Goal: Information Seeking & Learning: Learn about a topic

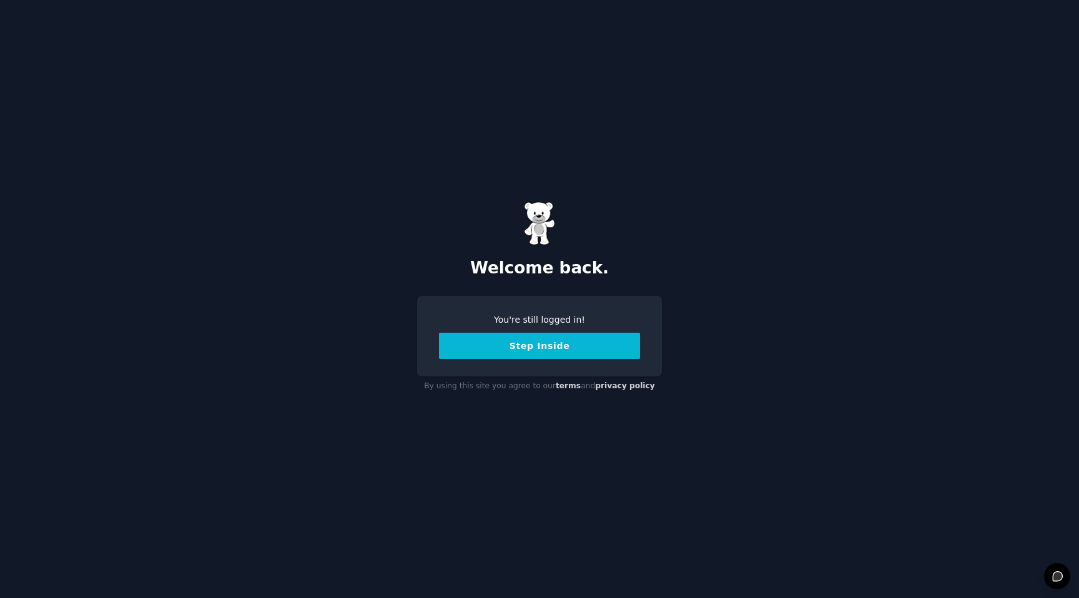
click at [632, 337] on button "Step Inside" at bounding box center [539, 346] width 201 height 26
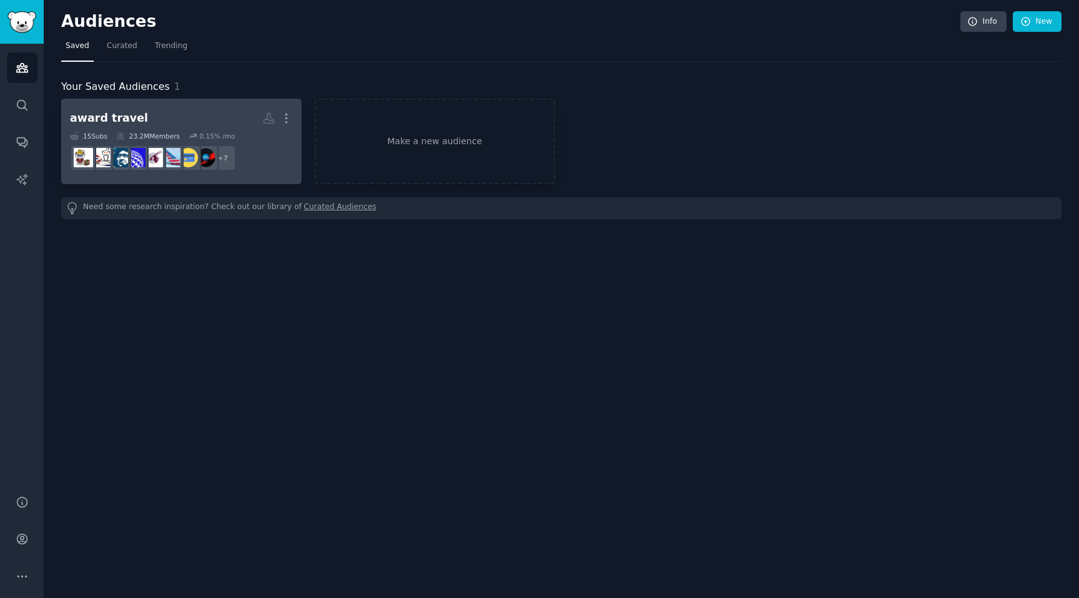
click at [121, 117] on div "award travel" at bounding box center [109, 119] width 78 height 16
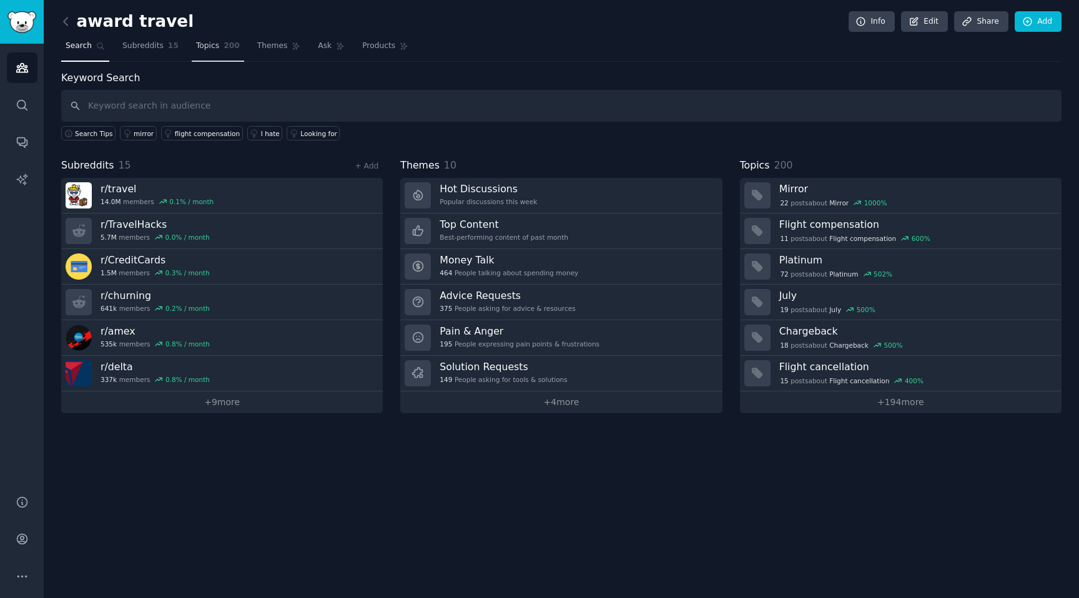
click at [220, 47] on link "Topics 200" at bounding box center [218, 49] width 52 height 26
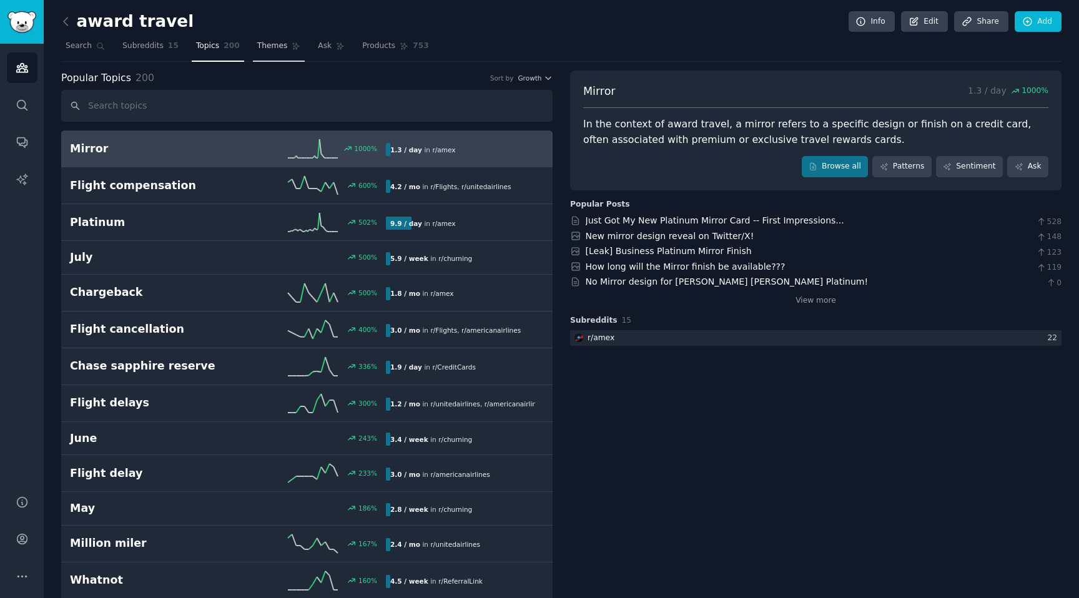
click at [279, 46] on span "Themes" at bounding box center [272, 46] width 31 height 11
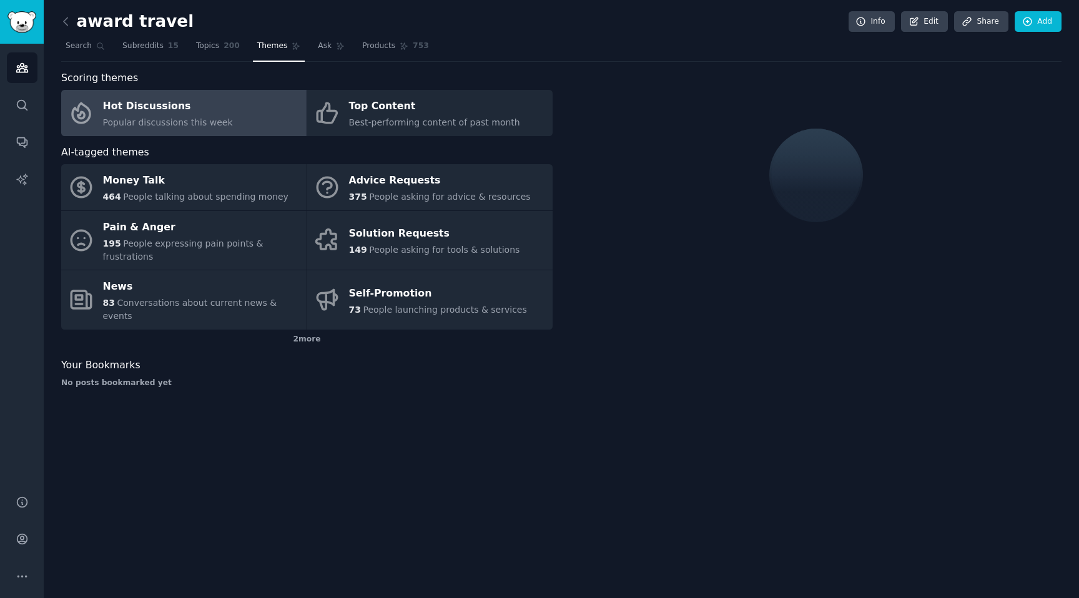
click at [81, 14] on h2 "award travel" at bounding box center [127, 22] width 132 height 20
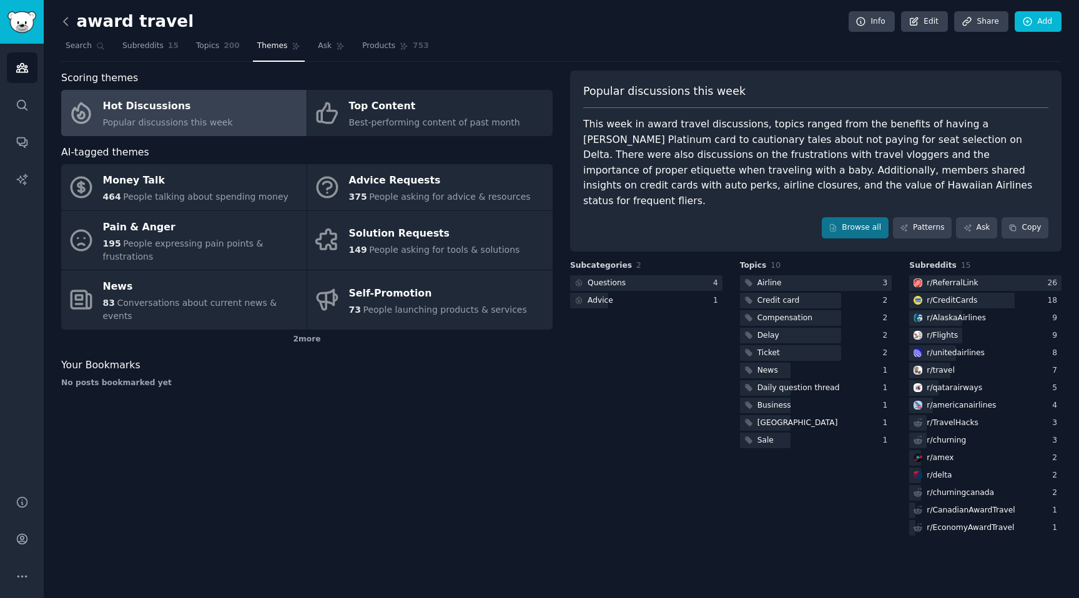
click at [66, 17] on icon at bounding box center [66, 20] width 4 height 7
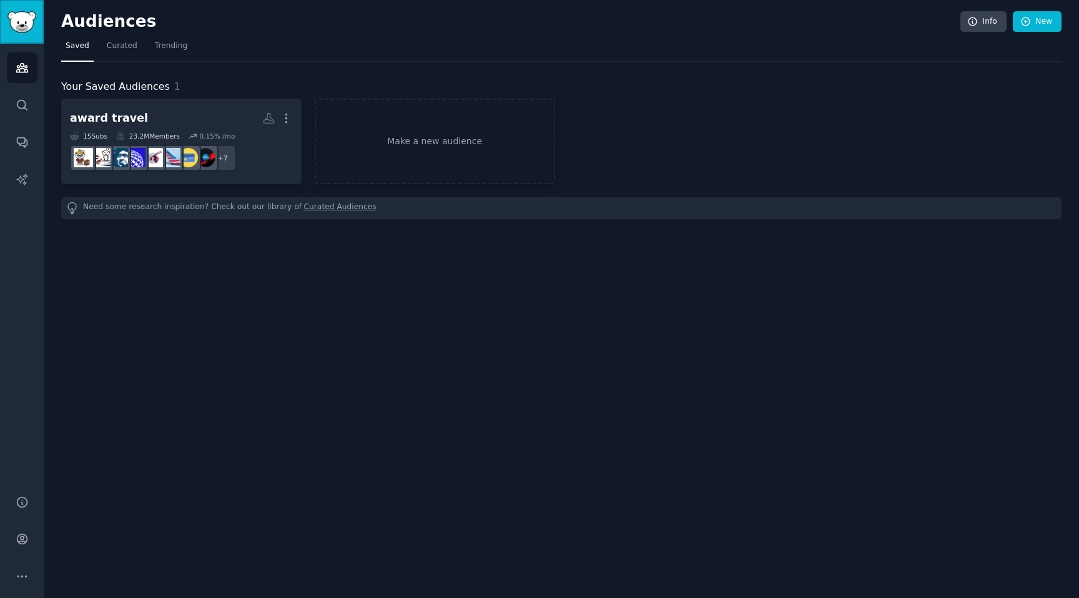
click at [33, 16] on img "Sidebar" at bounding box center [21, 22] width 29 height 22
click at [22, 143] on icon "Sidebar" at bounding box center [22, 143] width 10 height 10
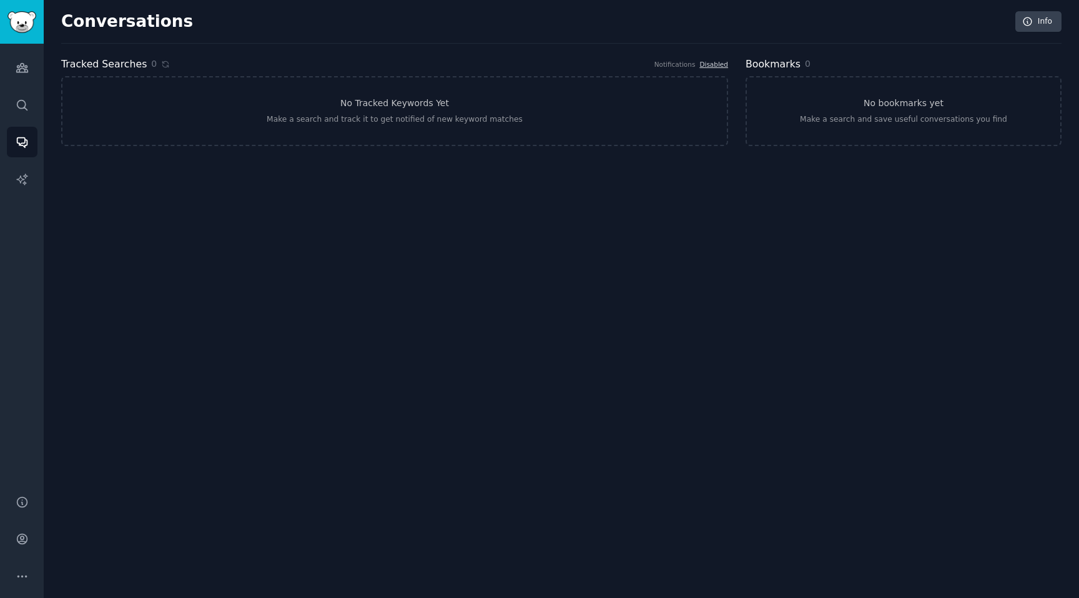
click at [17, 196] on div "Audiences Search Conversations AI Reports" at bounding box center [22, 262] width 44 height 437
click at [17, 192] on link "AI Reports" at bounding box center [22, 179] width 31 height 31
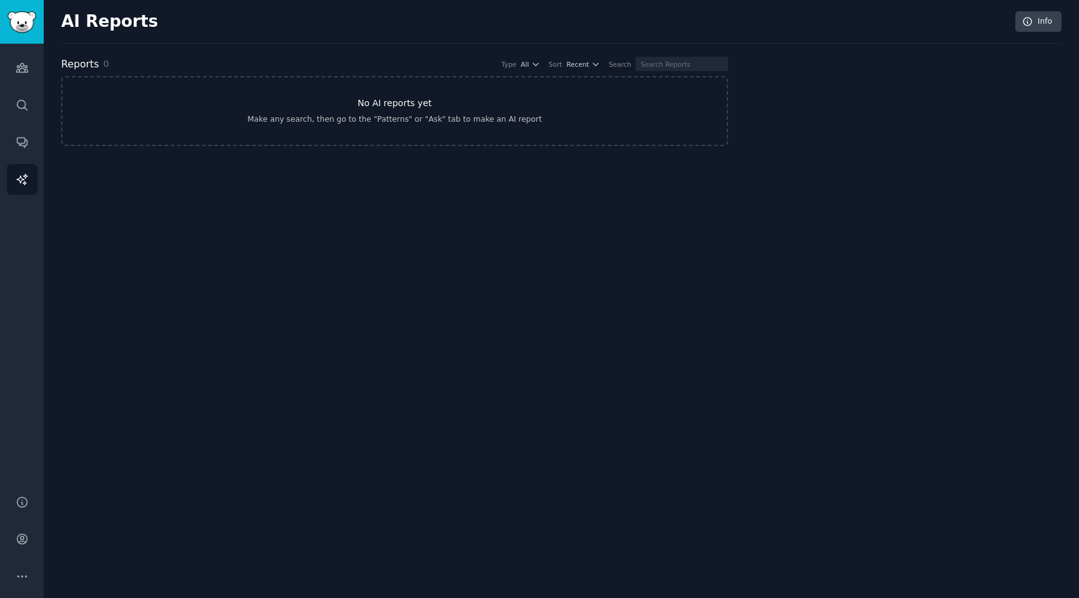
click at [423, 129] on link "No AI reports yet Make any search, then go to the "Patterns" or "Ask" tab to ma…" at bounding box center [394, 111] width 667 height 70
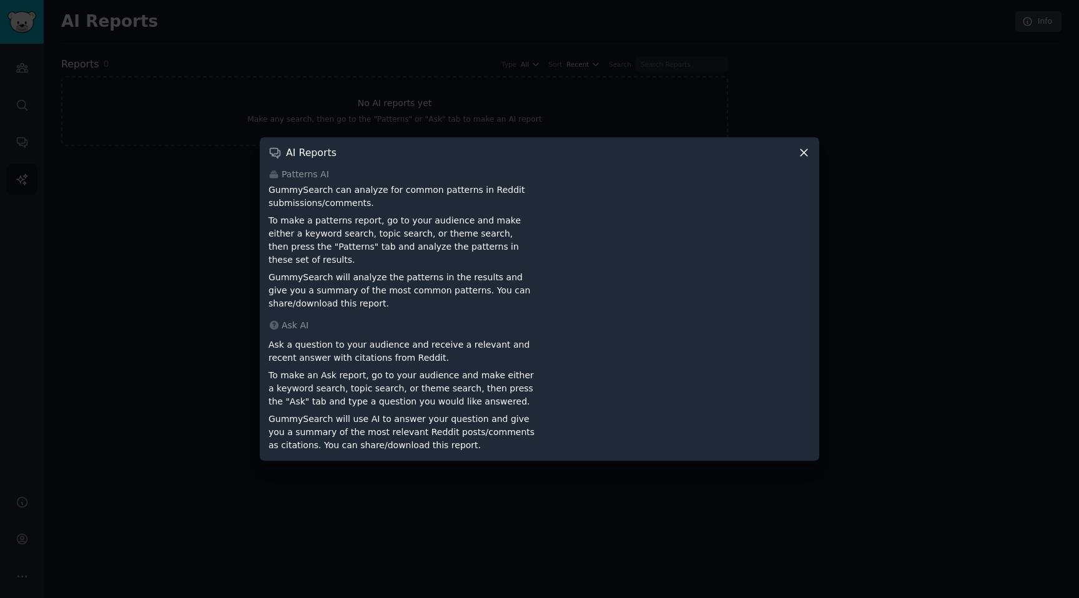
click at [423, 129] on div at bounding box center [539, 299] width 1079 height 598
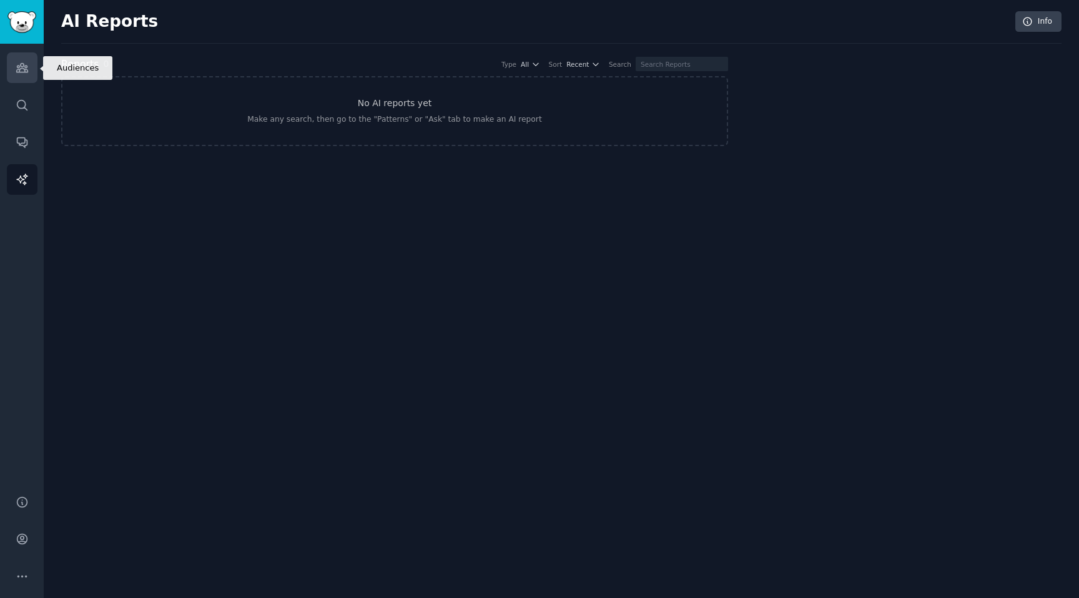
click at [16, 64] on icon "Sidebar" at bounding box center [22, 67] width 13 height 13
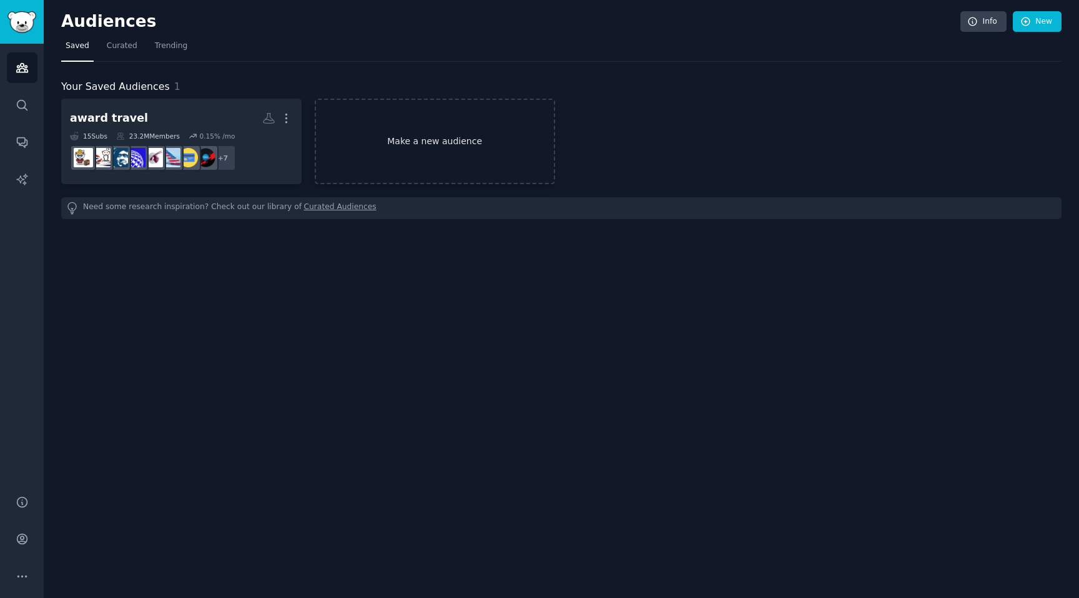
click at [420, 159] on link "Make a new audience" at bounding box center [435, 142] width 240 height 86
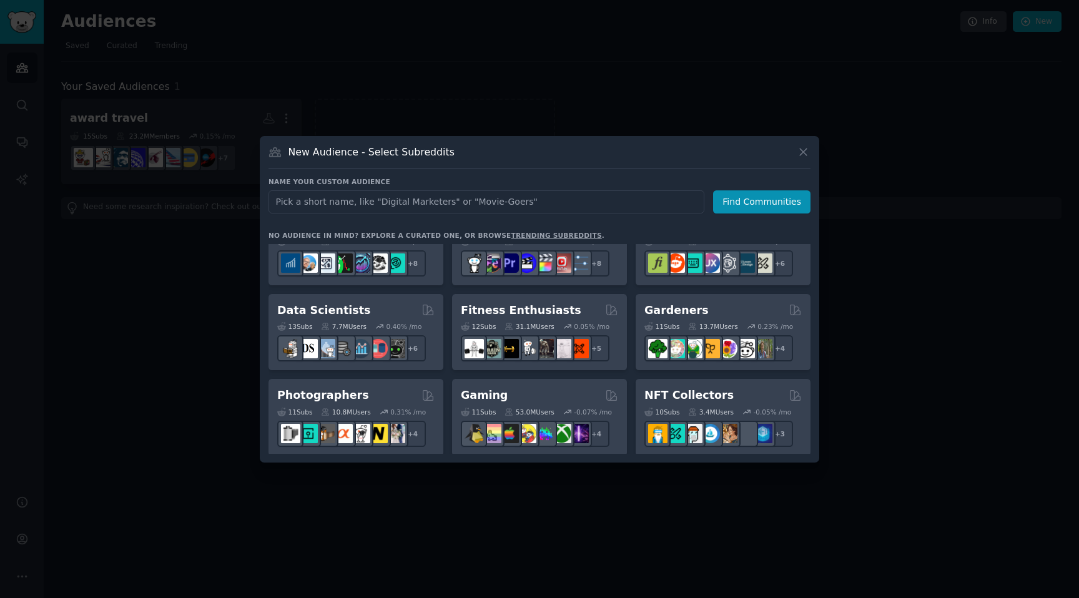
scroll to position [312, 0]
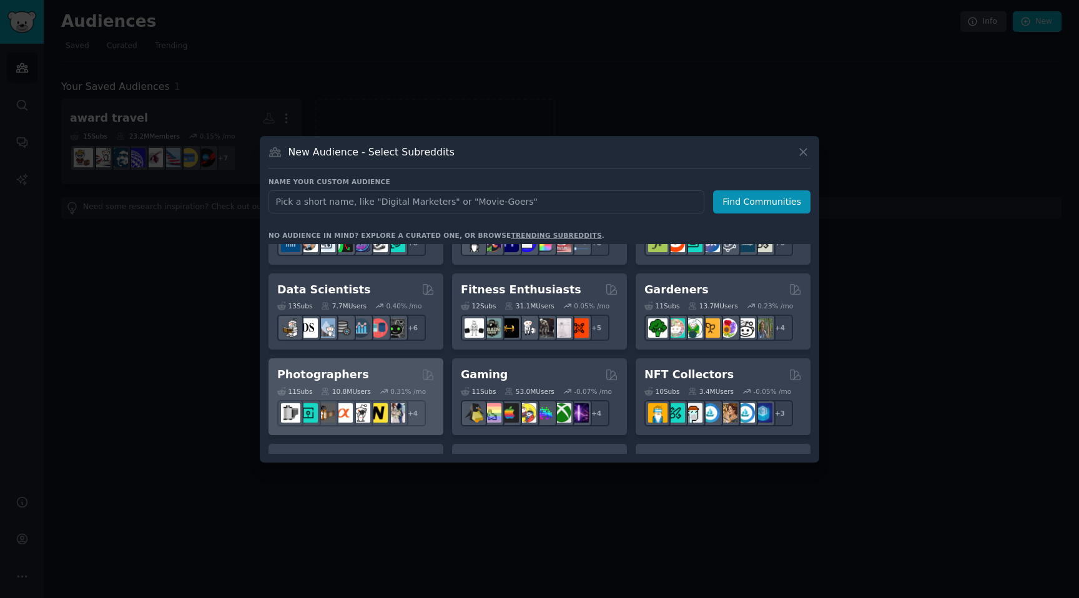
click at [318, 378] on h2 "Photographers" at bounding box center [323, 375] width 92 height 16
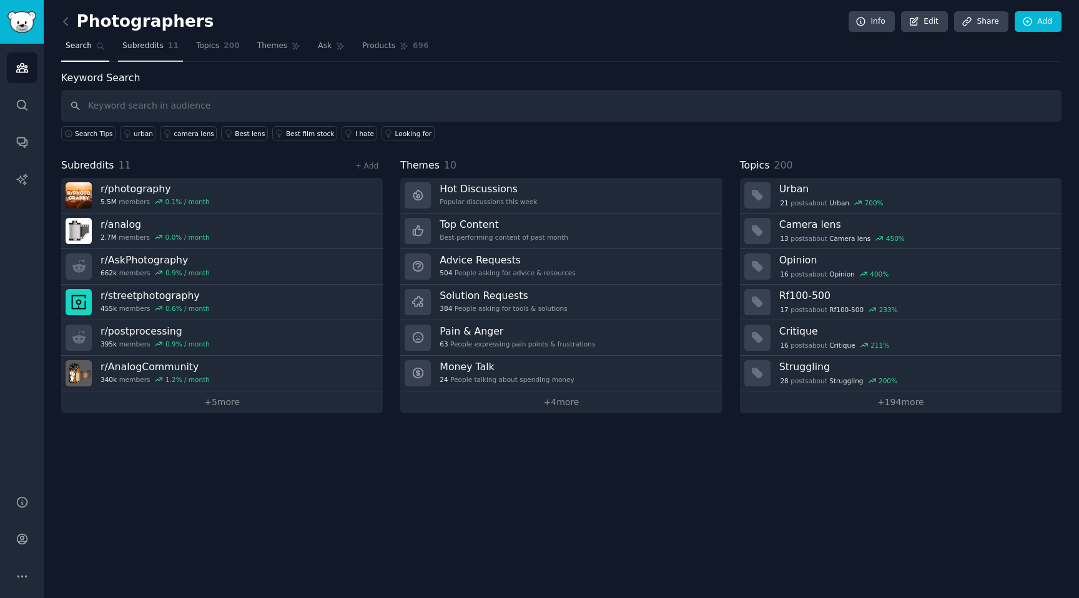
click at [161, 47] on span "Subreddits" at bounding box center [142, 46] width 41 height 11
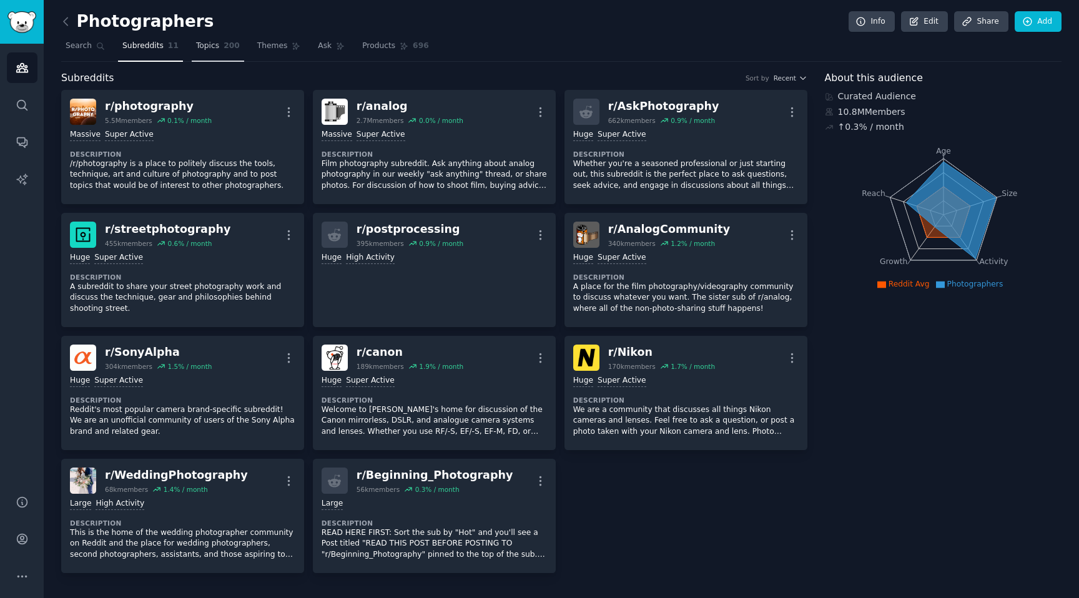
click at [221, 54] on link "Topics 200" at bounding box center [218, 49] width 52 height 26
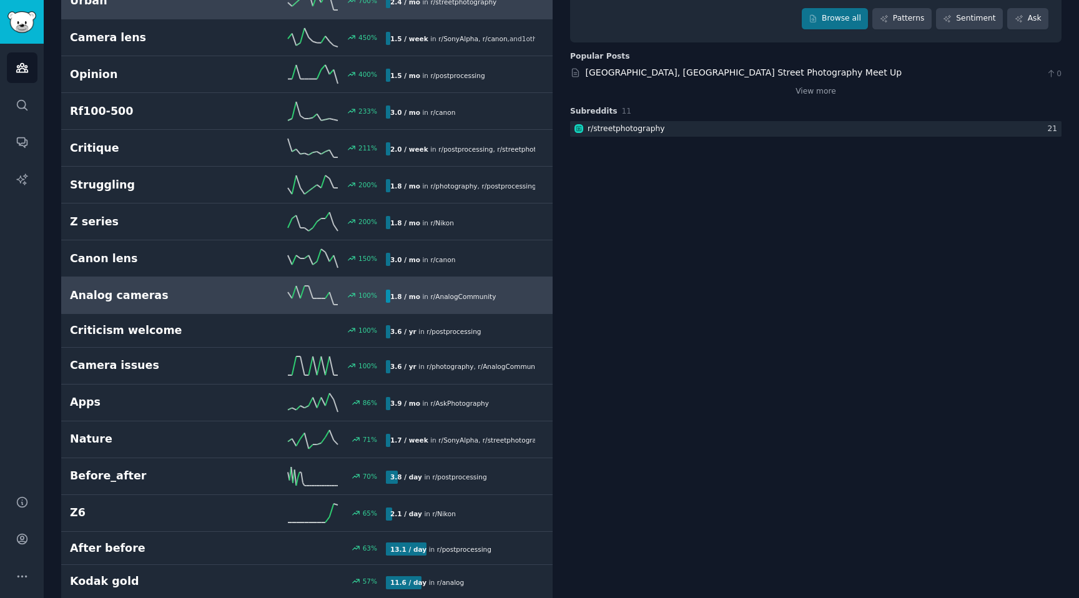
scroll to position [151, 0]
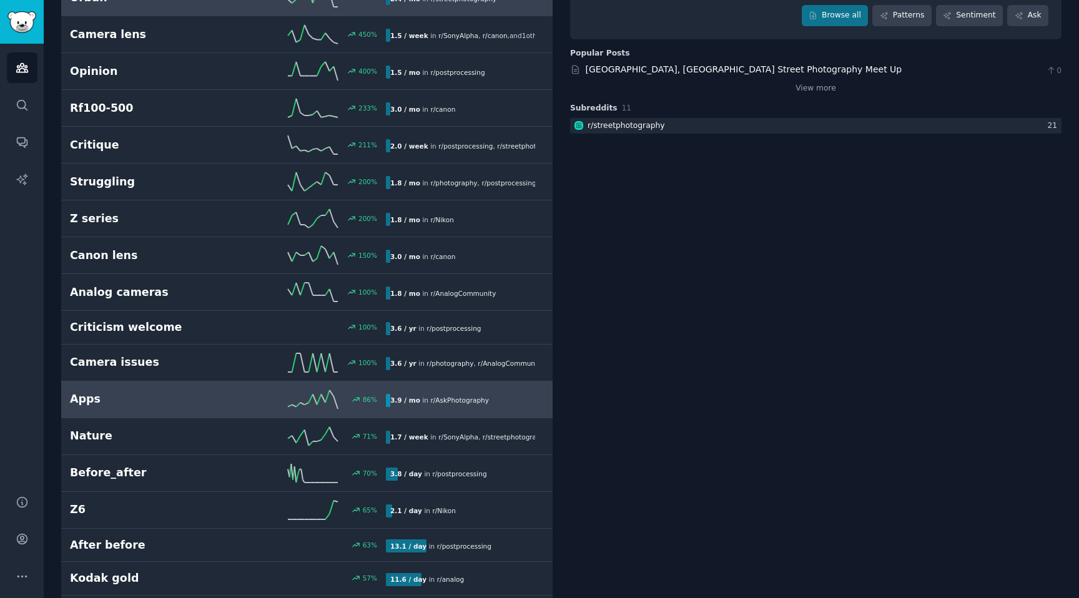
click at [226, 406] on h2 "Apps" at bounding box center [149, 400] width 158 height 16
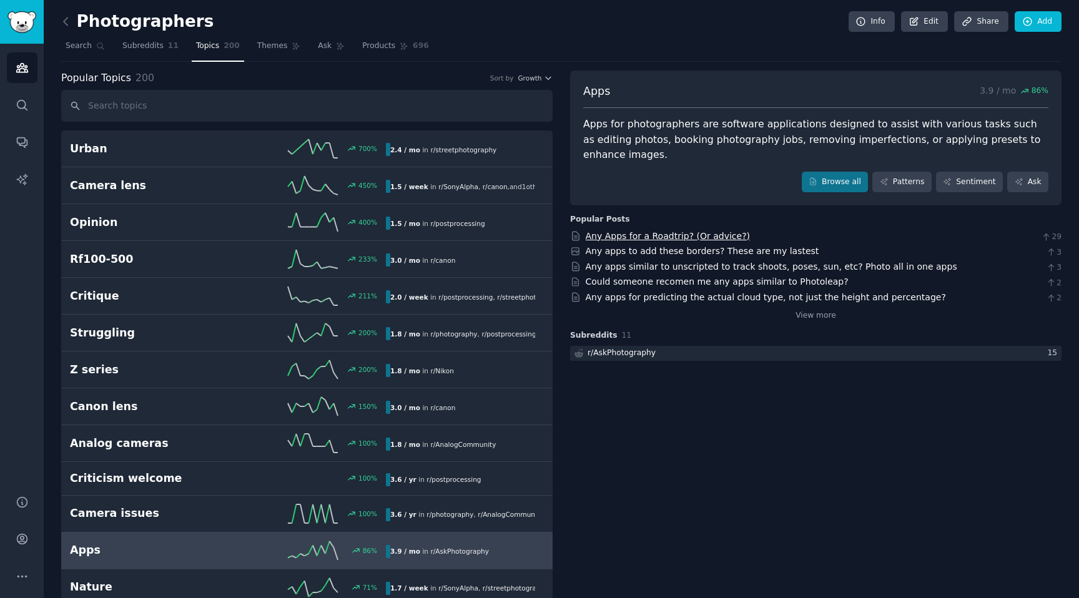
click at [689, 231] on link "Any Apps for a Roadtrip? (Or advice?)" at bounding box center [668, 236] width 165 height 10
click at [71, 23] on icon at bounding box center [65, 21] width 13 height 13
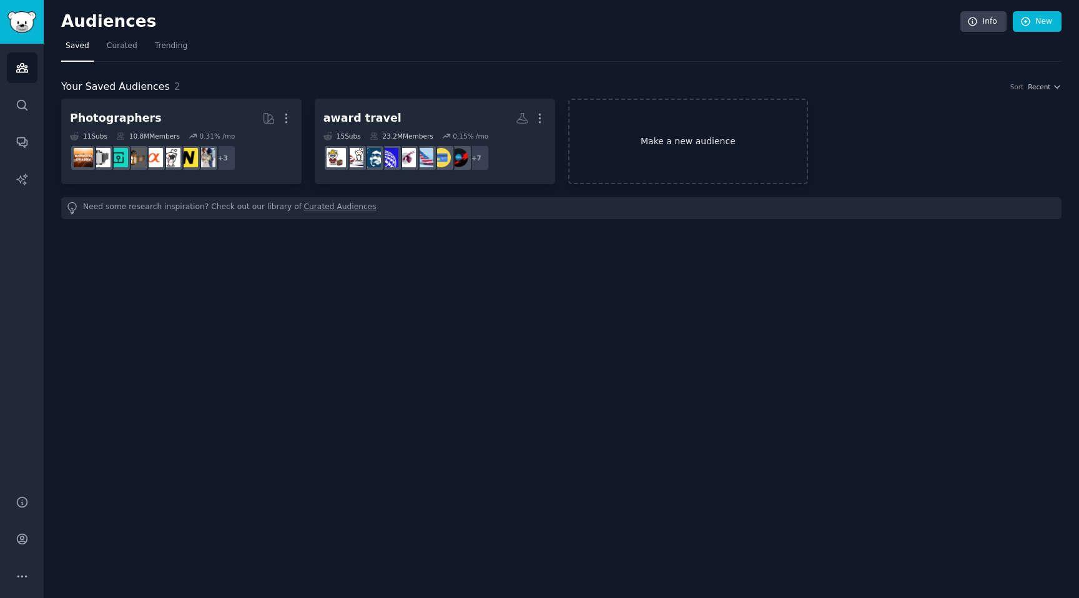
click at [716, 135] on link "Make a new audience" at bounding box center [688, 142] width 240 height 86
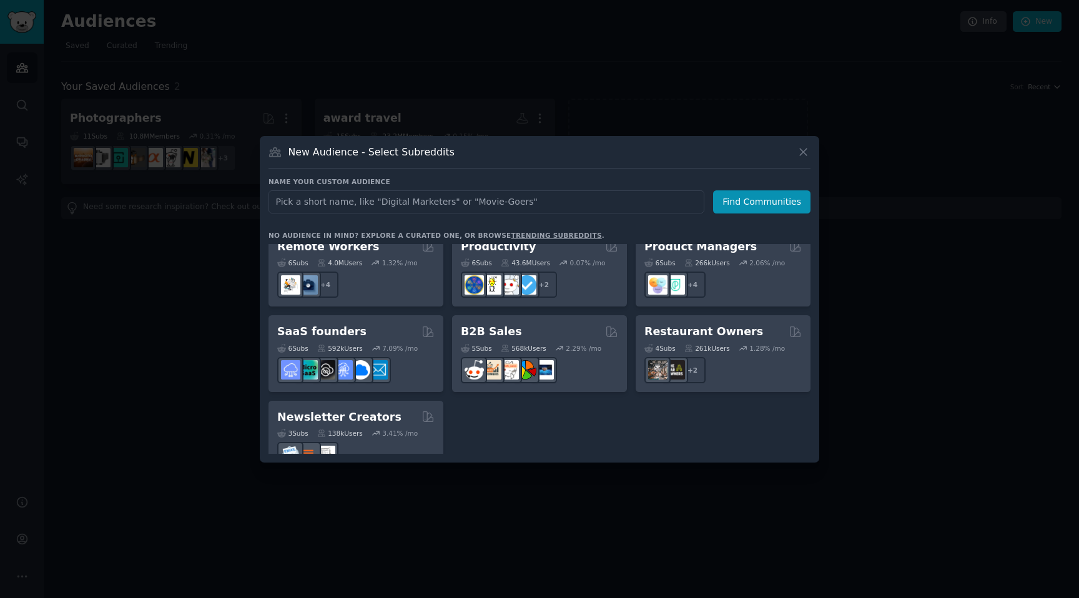
scroll to position [975, 0]
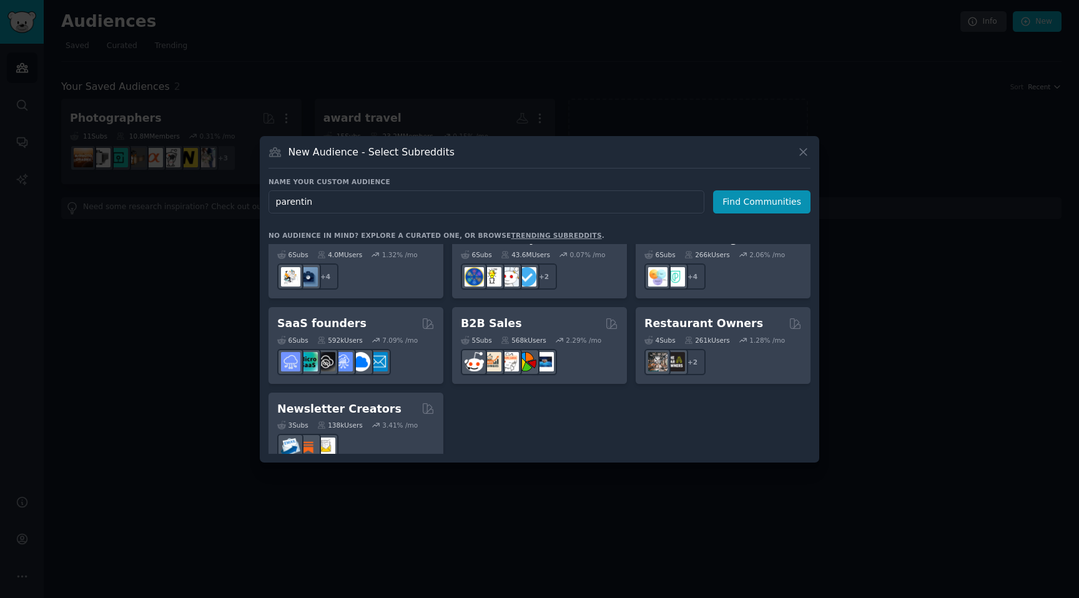
type input "parenting"
click button "Find Communities" at bounding box center [761, 201] width 97 height 23
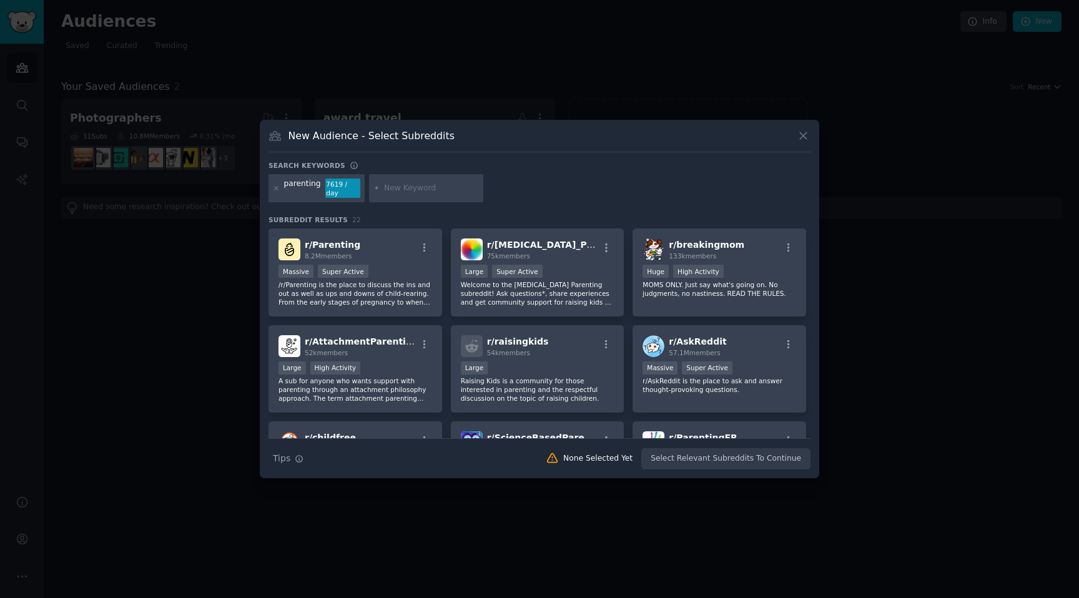
click at [691, 452] on div "Search Tips Tips None Selected Yet Select Relevant Subreddits To Continue" at bounding box center [540, 453] width 542 height 31
click at [423, 274] on div "Massive Super Active" at bounding box center [356, 273] width 154 height 16
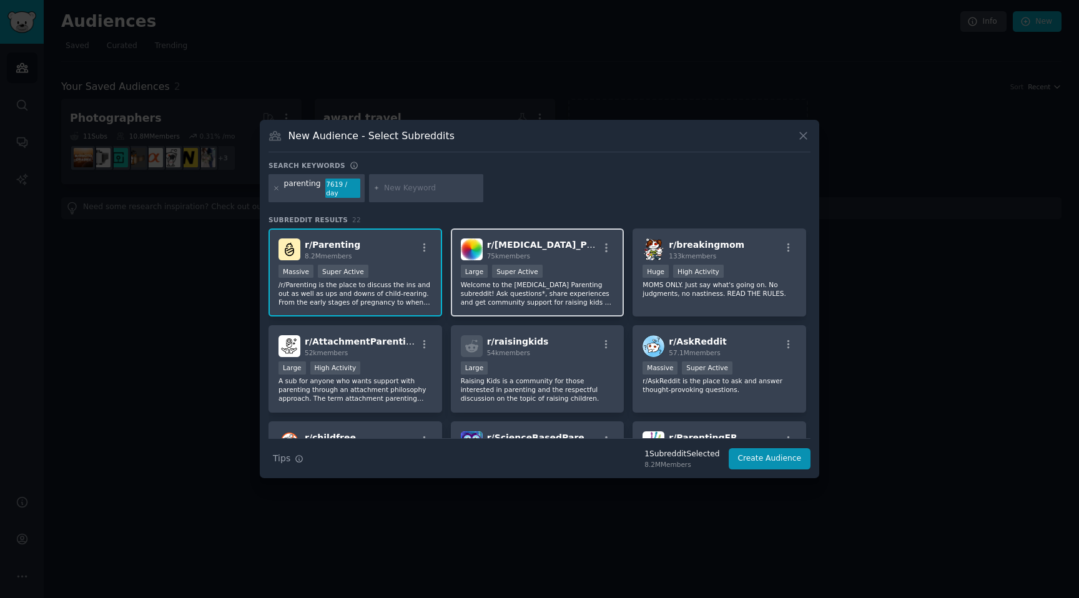
click at [502, 240] on span "r/ [MEDICAL_DATA]_Parenting" at bounding box center [558, 245] width 142 height 10
click at [412, 285] on p "/r/Parenting is the place to discuss the ins and out as well as ups and downs o…" at bounding box center [356, 293] width 154 height 26
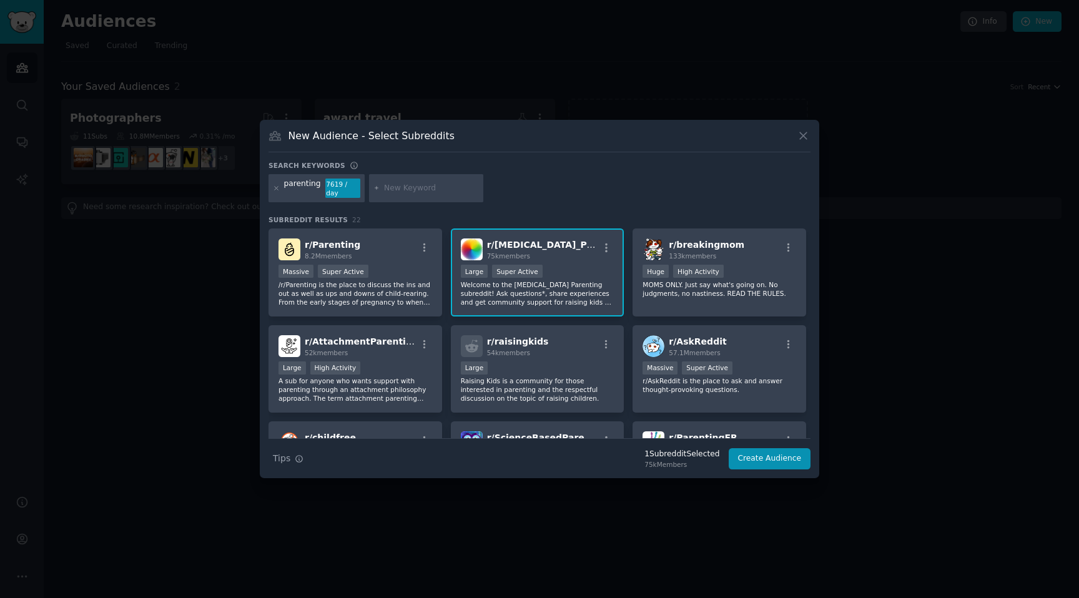
click at [503, 240] on span "r/ [MEDICAL_DATA]_Parenting" at bounding box center [558, 245] width 142 height 10
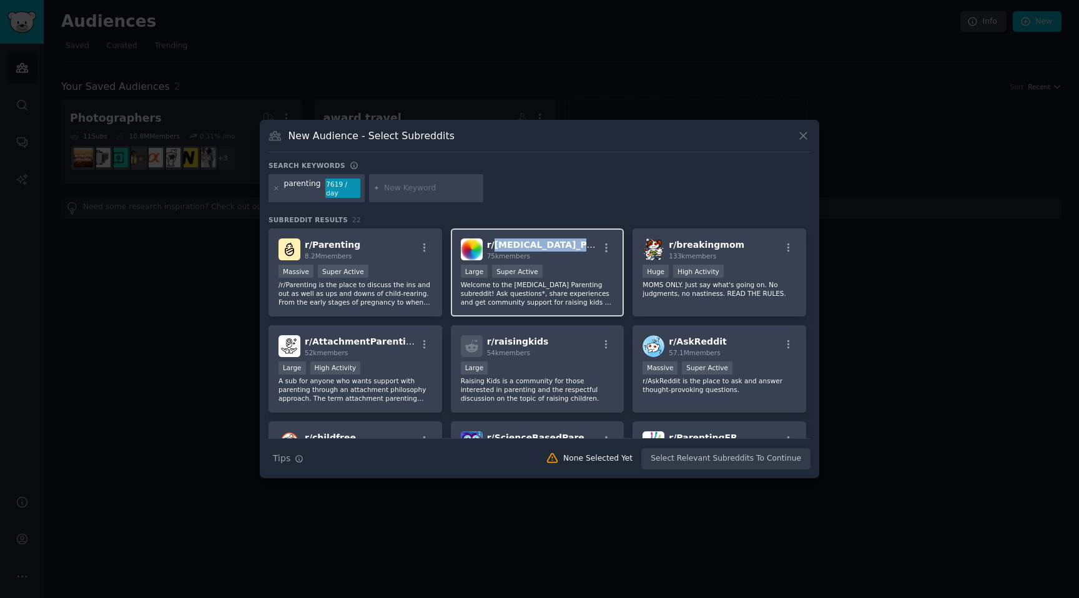
click at [503, 240] on span "r/ [MEDICAL_DATA]_Parenting" at bounding box center [558, 245] width 142 height 10
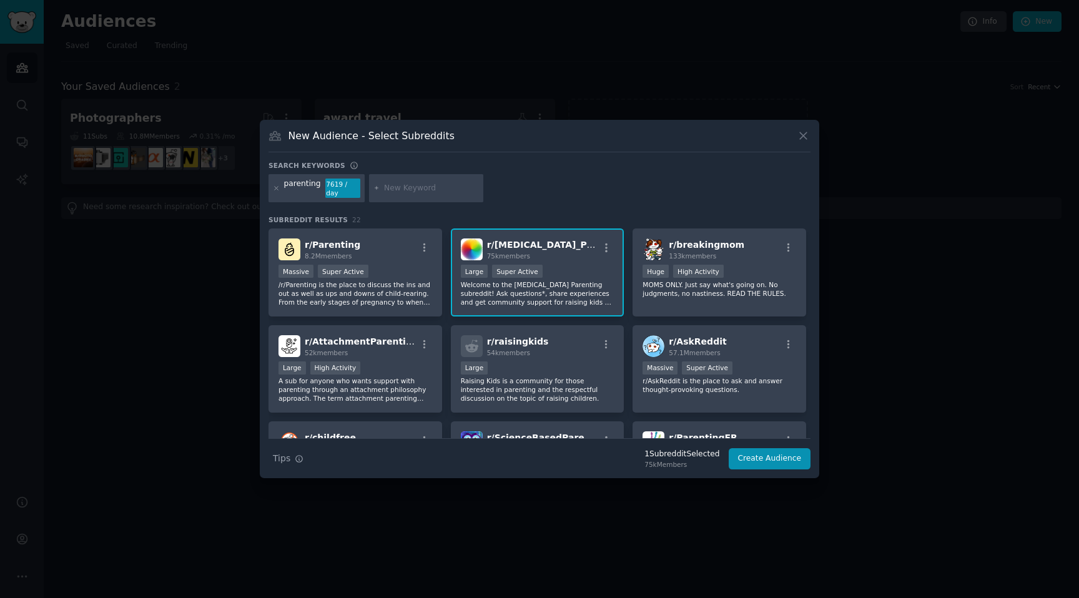
click at [503, 242] on span "r/ [MEDICAL_DATA]_Parenting" at bounding box center [558, 245] width 142 height 10
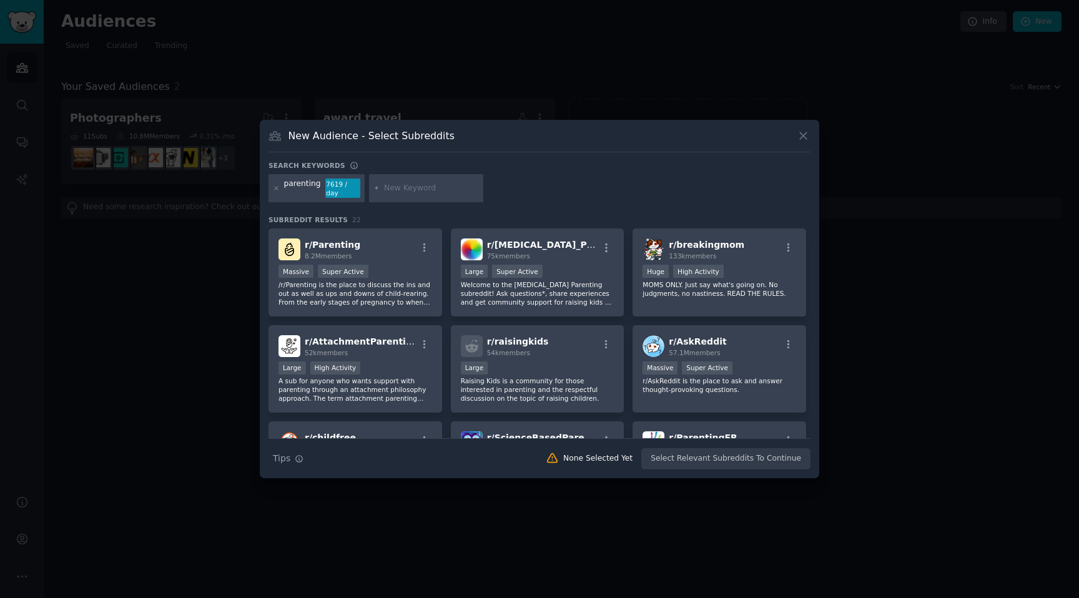
click at [368, 138] on h3 "New Audience - Select Subreddits" at bounding box center [372, 135] width 166 height 13
click at [278, 190] on icon at bounding box center [276, 188] width 7 height 7
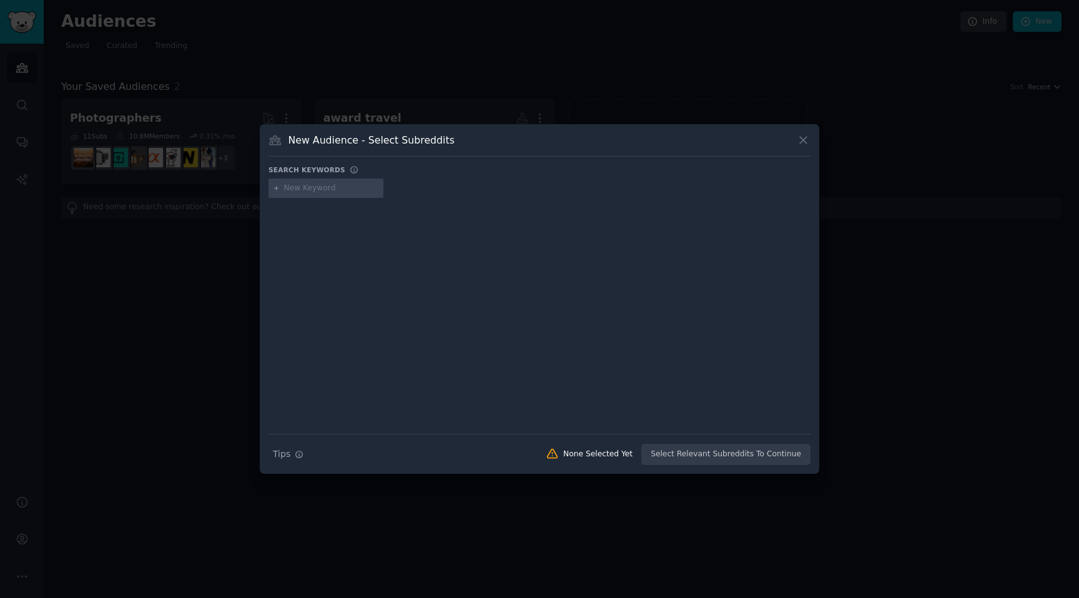
click at [347, 200] on div at bounding box center [540, 191] width 542 height 24
click at [347, 198] on div at bounding box center [540, 191] width 542 height 24
click at [347, 190] on input "text" at bounding box center [331, 188] width 95 height 11
type input "[MEDICAL_DATA]"
click at [298, 191] on div "[MEDICAL_DATA]" at bounding box center [316, 188] width 64 height 11
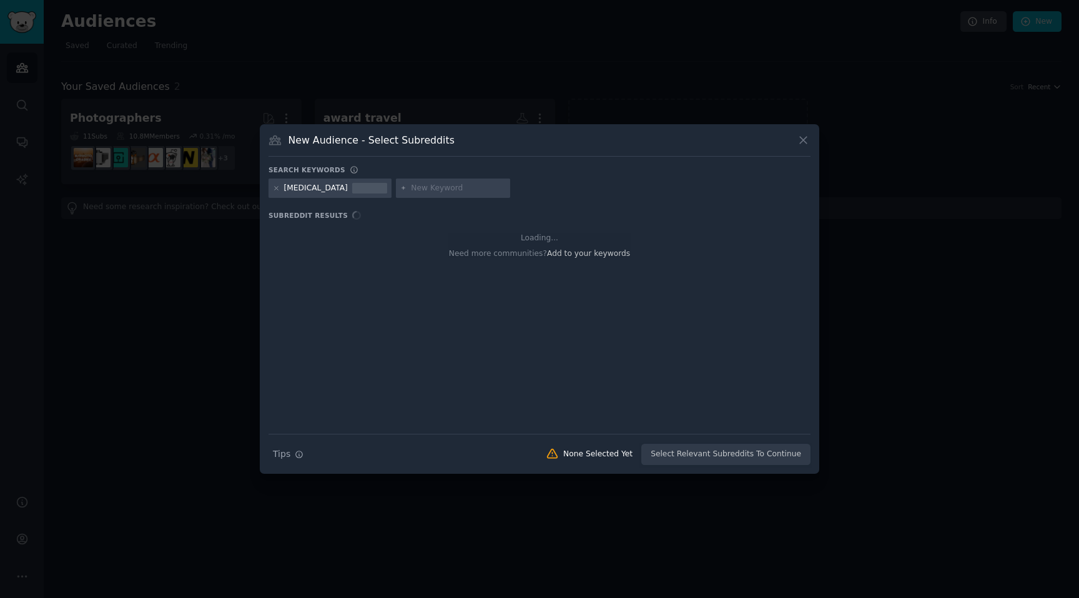
click at [298, 191] on div "[MEDICAL_DATA]" at bounding box center [316, 188] width 64 height 11
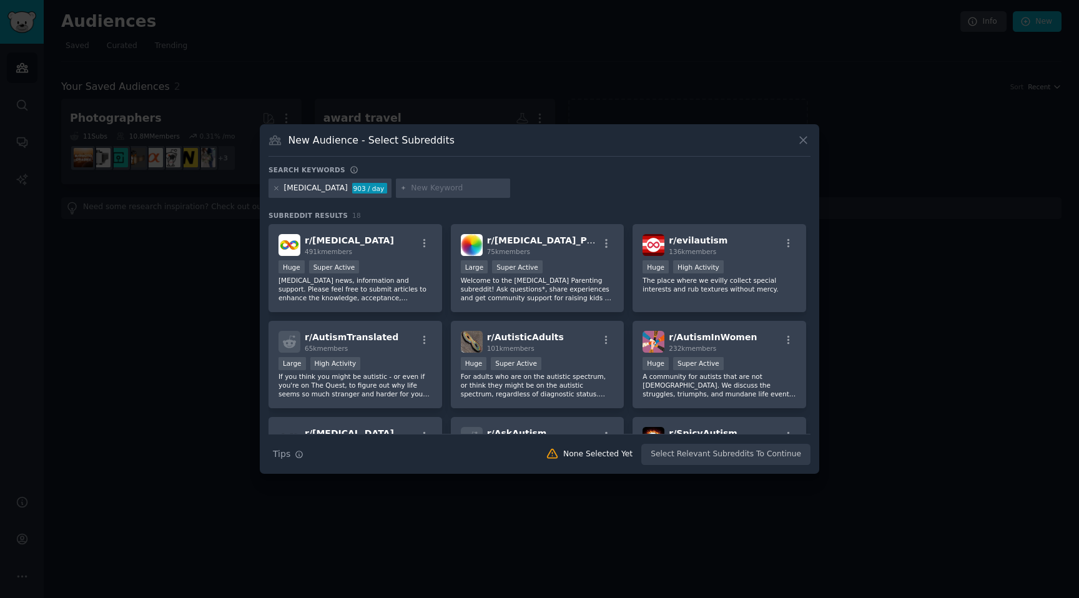
click at [622, 199] on div "[MEDICAL_DATA] 903 / day" at bounding box center [540, 191] width 542 height 24
click at [422, 295] on p "[MEDICAL_DATA] news, information and support. Please feel free to submit articl…" at bounding box center [356, 289] width 154 height 26
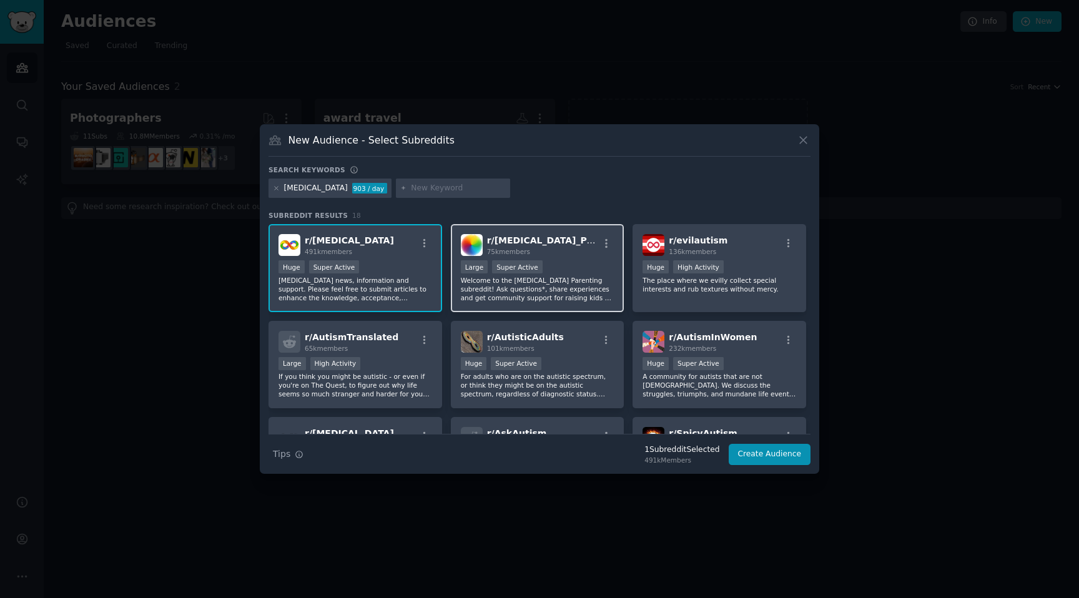
click at [485, 296] on p "Welcome to the [MEDICAL_DATA] Parenting subreddit! Ask questions*, share experi…" at bounding box center [538, 289] width 154 height 26
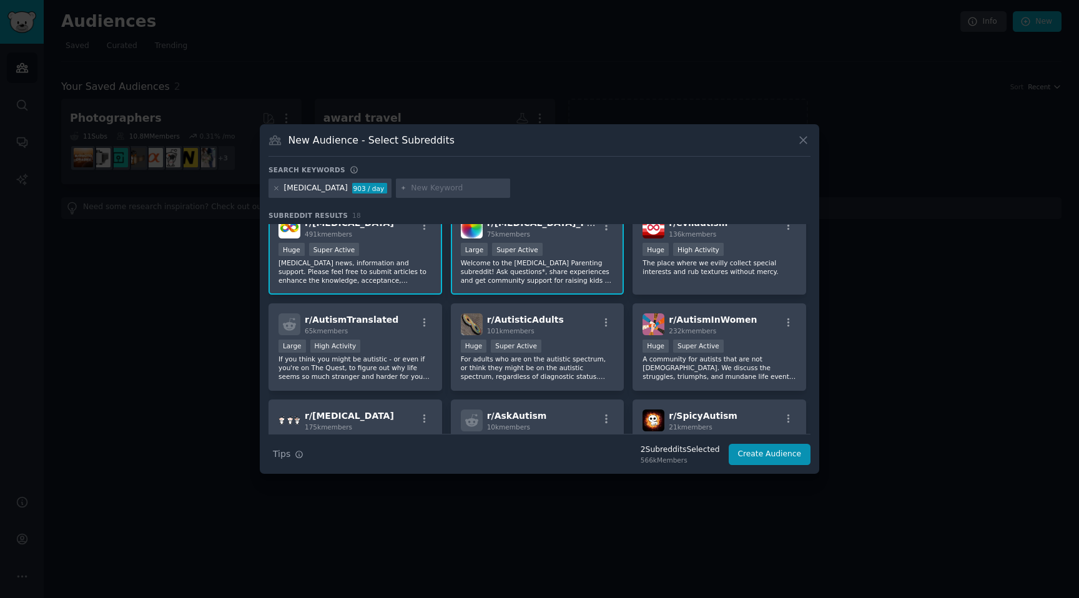
scroll to position [19, 0]
click at [674, 377] on p "A community for autists that are not [DEMOGRAPHIC_DATA]. We discuss the struggl…" at bounding box center [720, 367] width 154 height 26
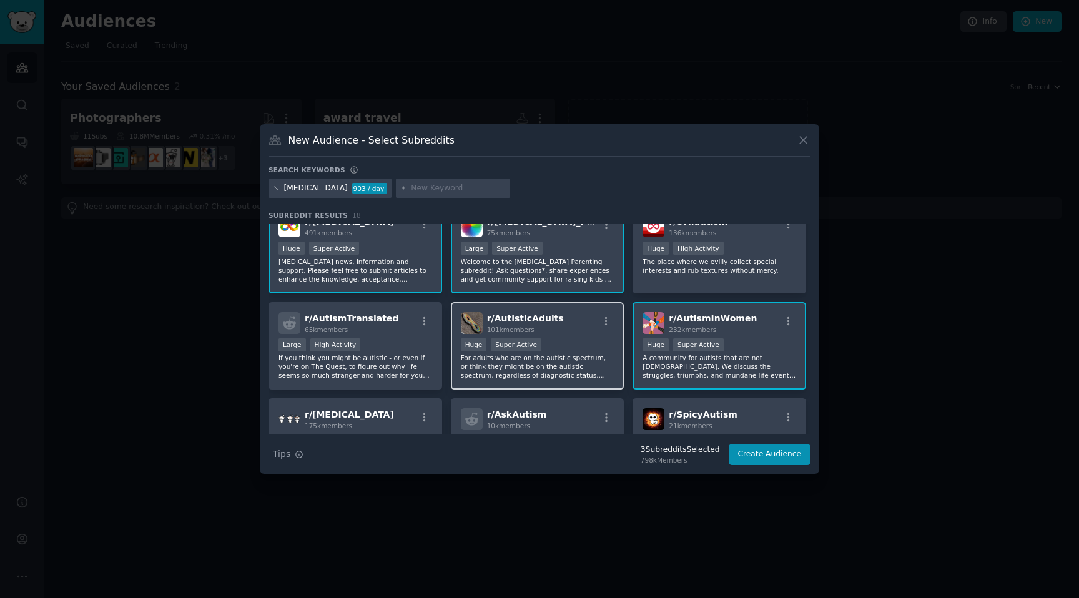
click at [581, 361] on p "For adults who are on the autistic spectrum, or think they might be on the auti…" at bounding box center [538, 367] width 154 height 26
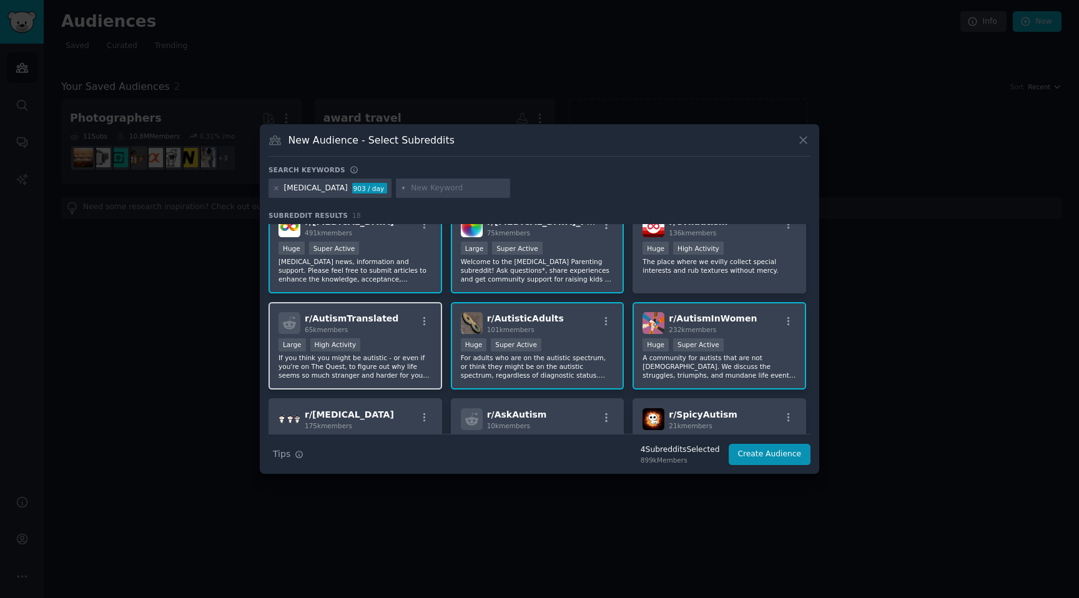
click at [426, 365] on p "If you think you might be autistic - or even if you're on The Quest, to figure …" at bounding box center [356, 367] width 154 height 26
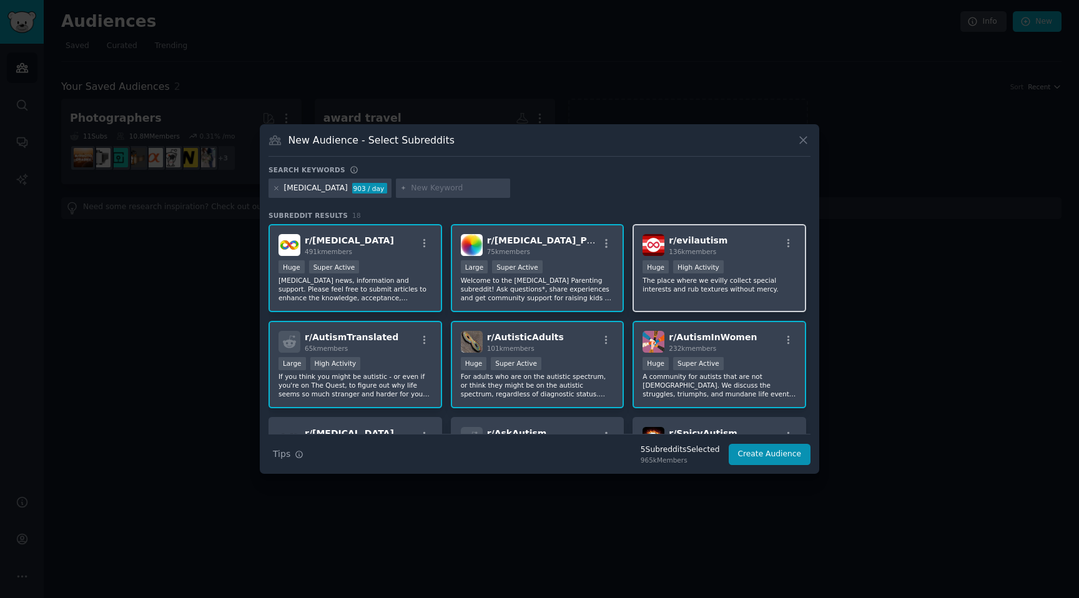
scroll to position [3, 0]
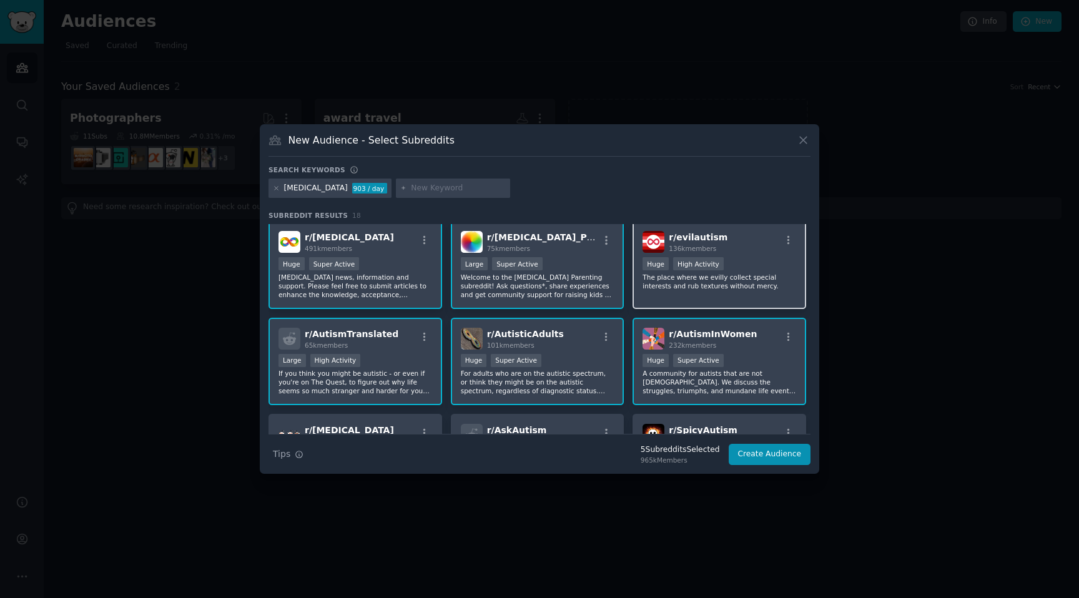
click at [691, 300] on div "r/ evilautism 136k members Huge High Activity The place where we evilly collect…" at bounding box center [720, 265] width 174 height 88
click at [700, 292] on div "r/ evilautism 136k members Huge High Activity The place where we evilly collect…" at bounding box center [720, 265] width 174 height 88
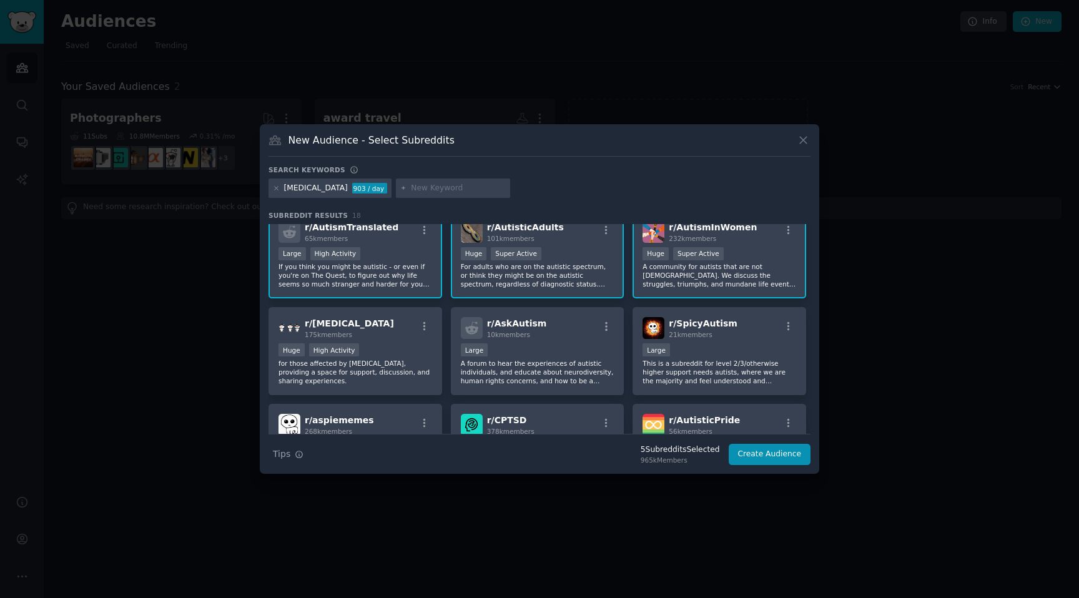
scroll to position [116, 0]
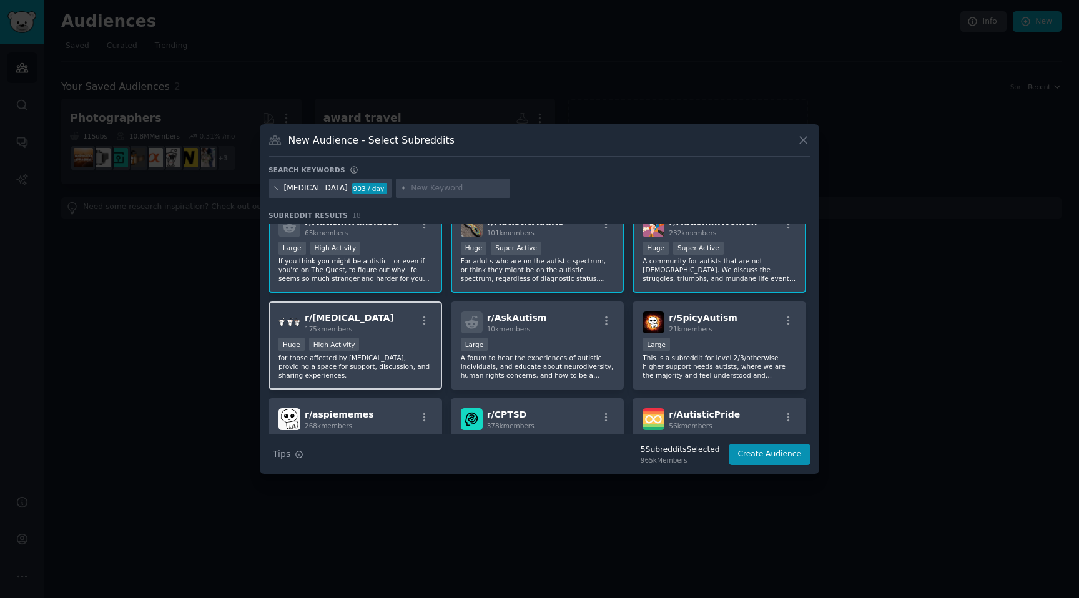
click at [404, 377] on p "for those affected by [MEDICAL_DATA], providing a space for support, discussion…" at bounding box center [356, 367] width 154 height 26
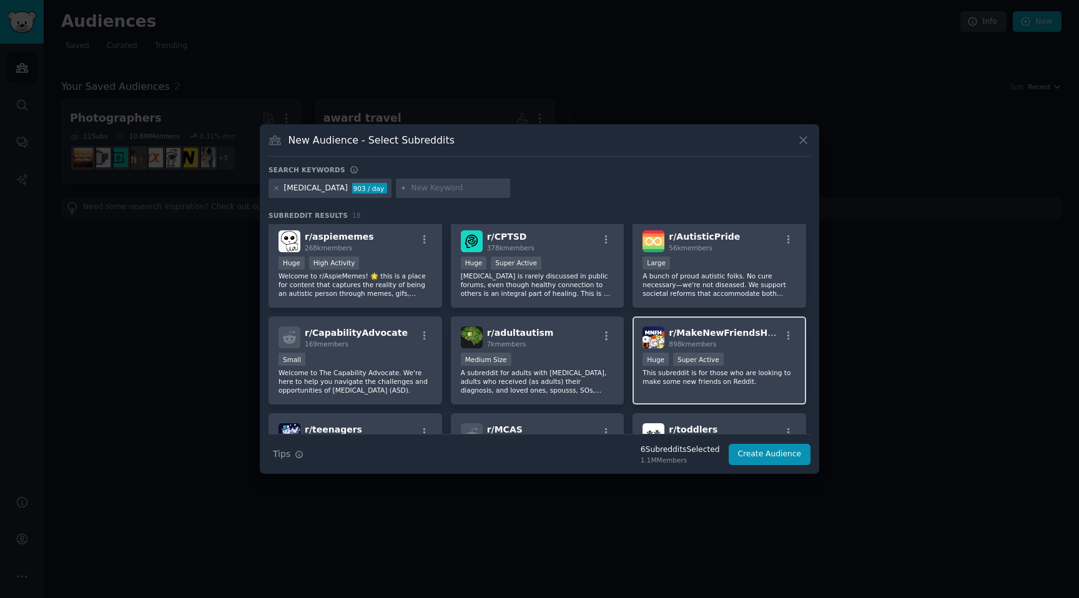
scroll to position [300, 0]
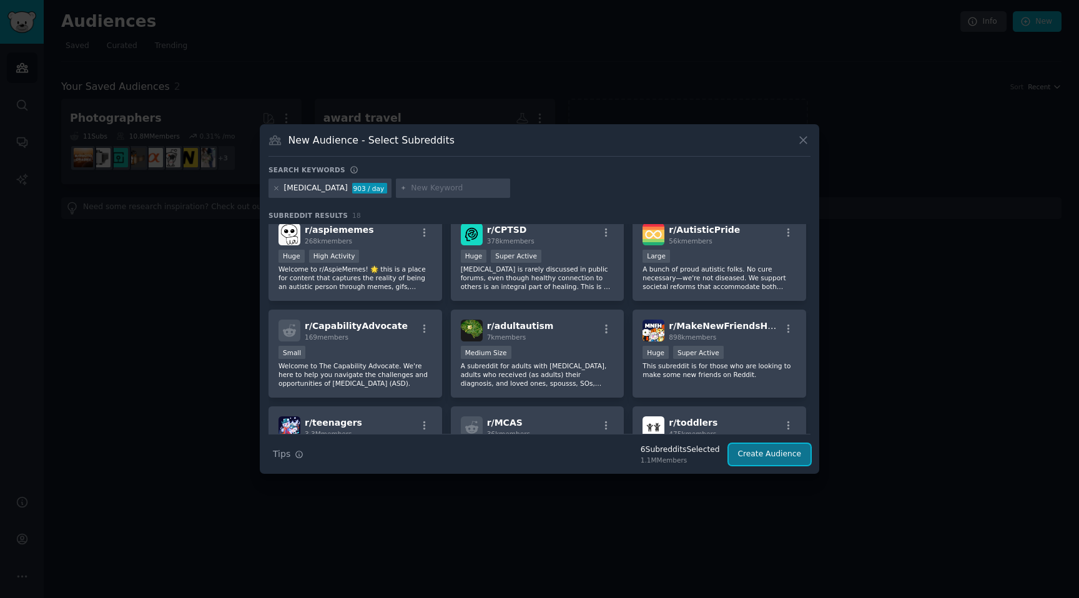
click at [783, 457] on button "Create Audience" at bounding box center [770, 454] width 82 height 21
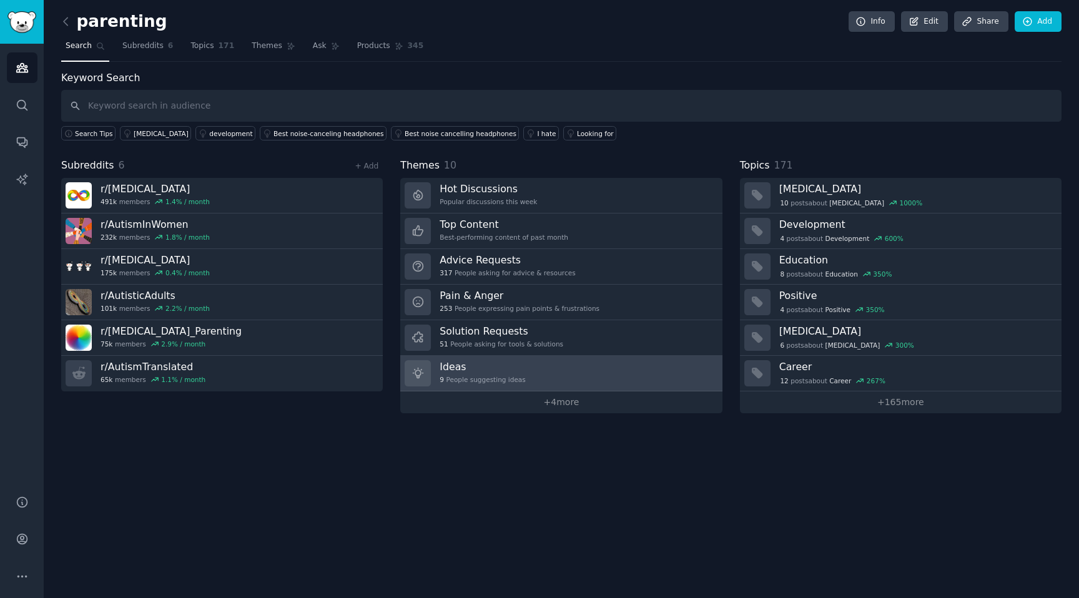
click at [540, 379] on link "Ideas 9 People suggesting ideas" at bounding box center [561, 374] width 322 height 36
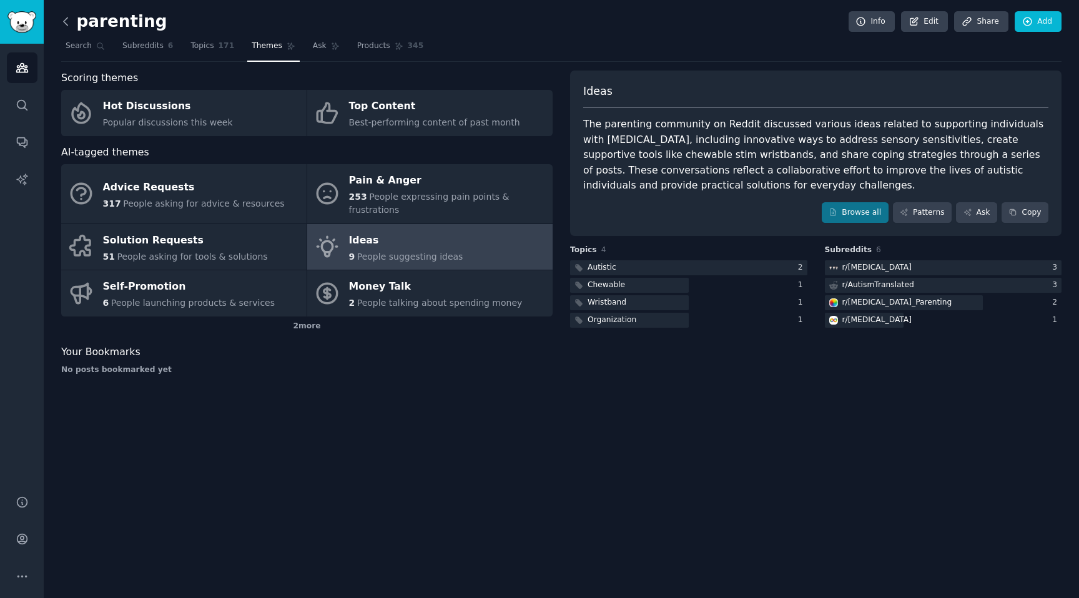
click at [64, 21] on icon at bounding box center [66, 20] width 4 height 7
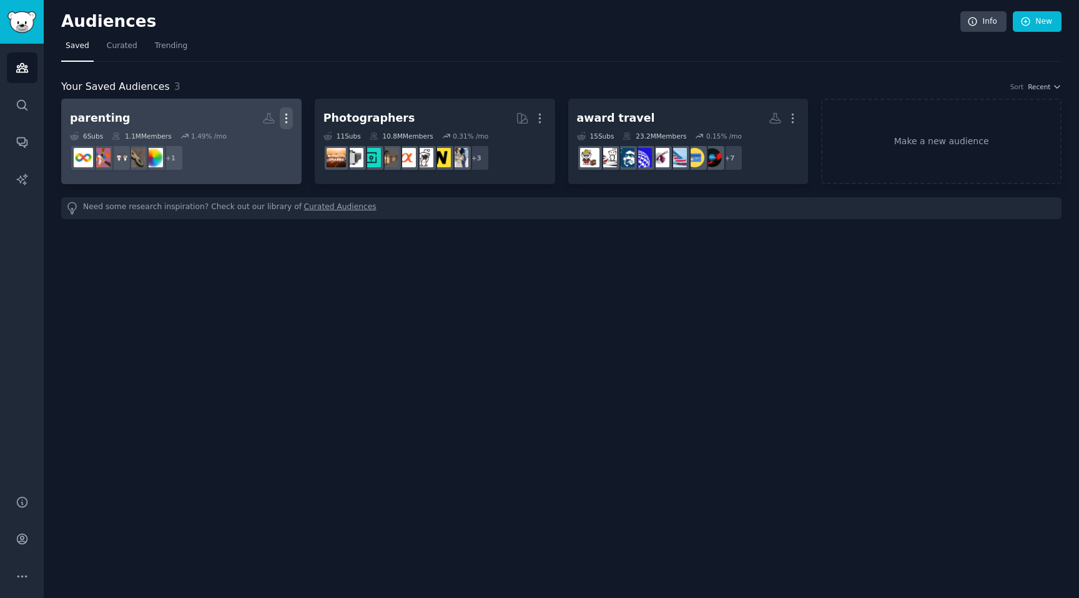
click at [285, 119] on icon "button" at bounding box center [285, 118] width 1 height 9
click at [169, 119] on h2 "parenting More View Delete" at bounding box center [181, 118] width 223 height 22
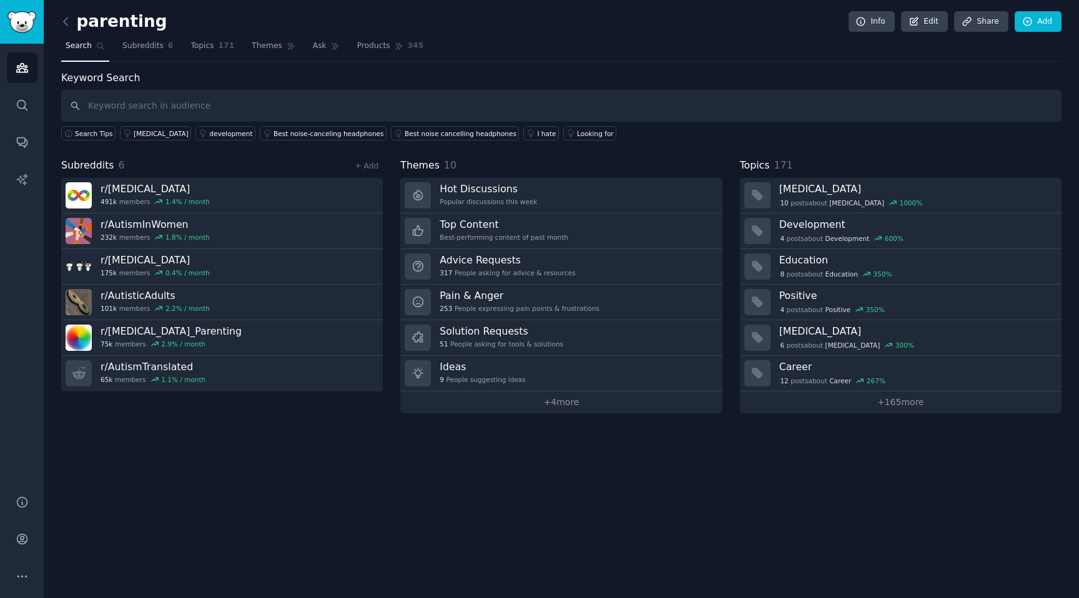
click at [141, 24] on h2 "parenting" at bounding box center [114, 22] width 106 height 20
click at [914, 22] on icon at bounding box center [914, 20] width 7 height 7
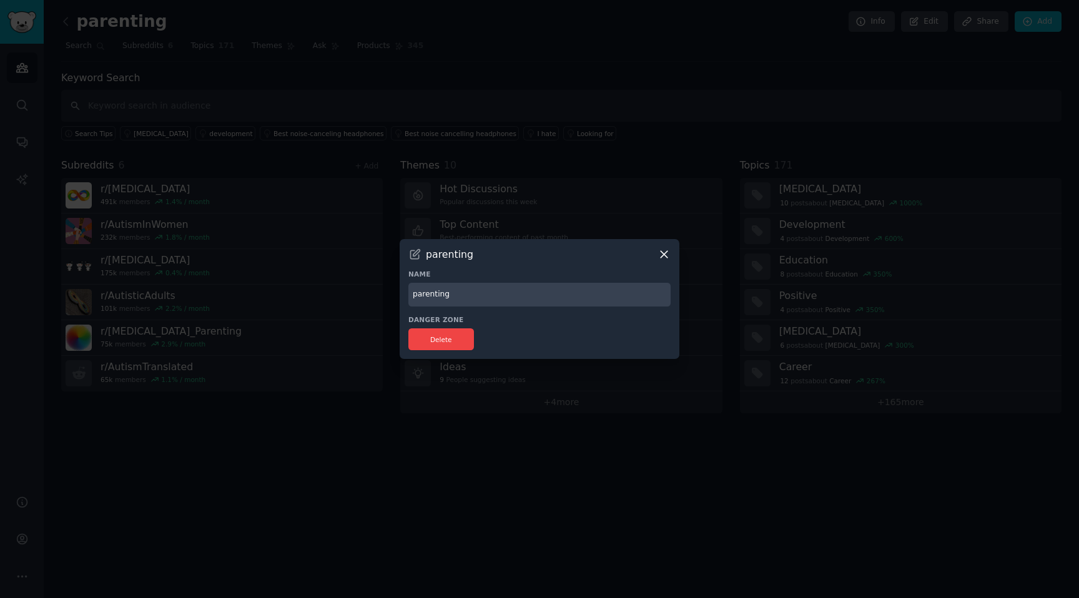
click at [466, 292] on input "parenting" at bounding box center [539, 295] width 262 height 24
type input "[MEDICAL_DATA]"
click at [453, 335] on button "Delete" at bounding box center [441, 340] width 66 height 22
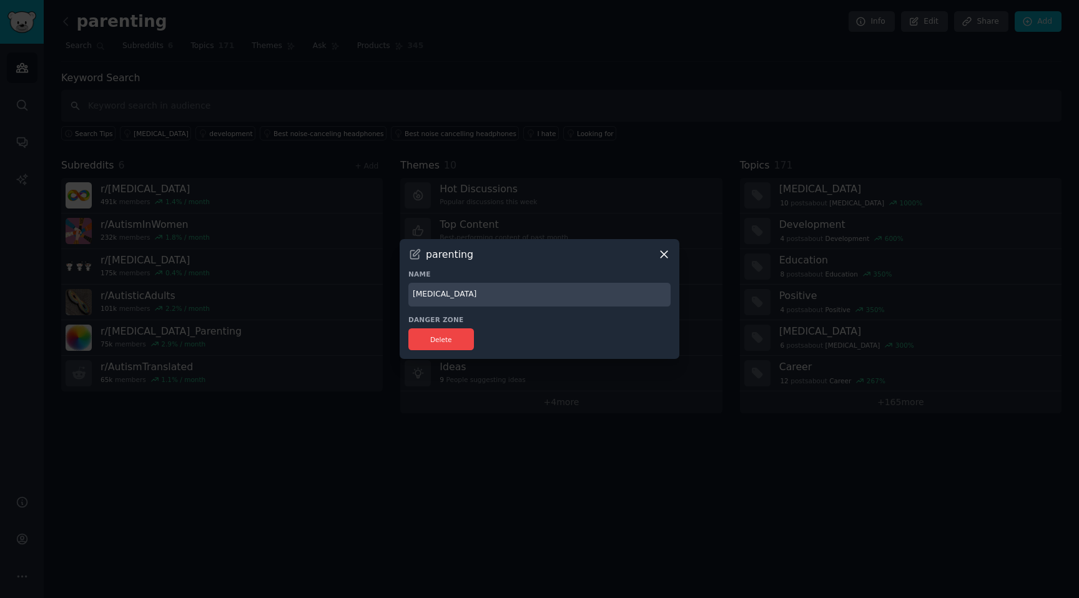
click at [595, 294] on input "[MEDICAL_DATA]" at bounding box center [539, 295] width 262 height 24
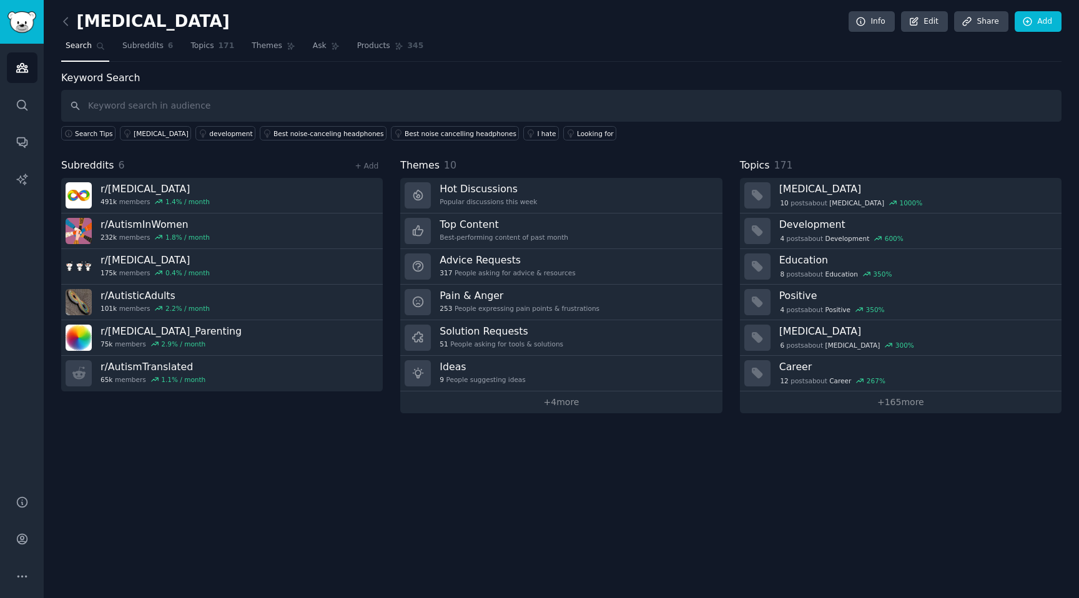
click at [425, 529] on div "[MEDICAL_DATA] Info Edit Share Add Search Subreddits 6 Topics 171 Themes Ask Pr…" at bounding box center [562, 299] width 1036 height 598
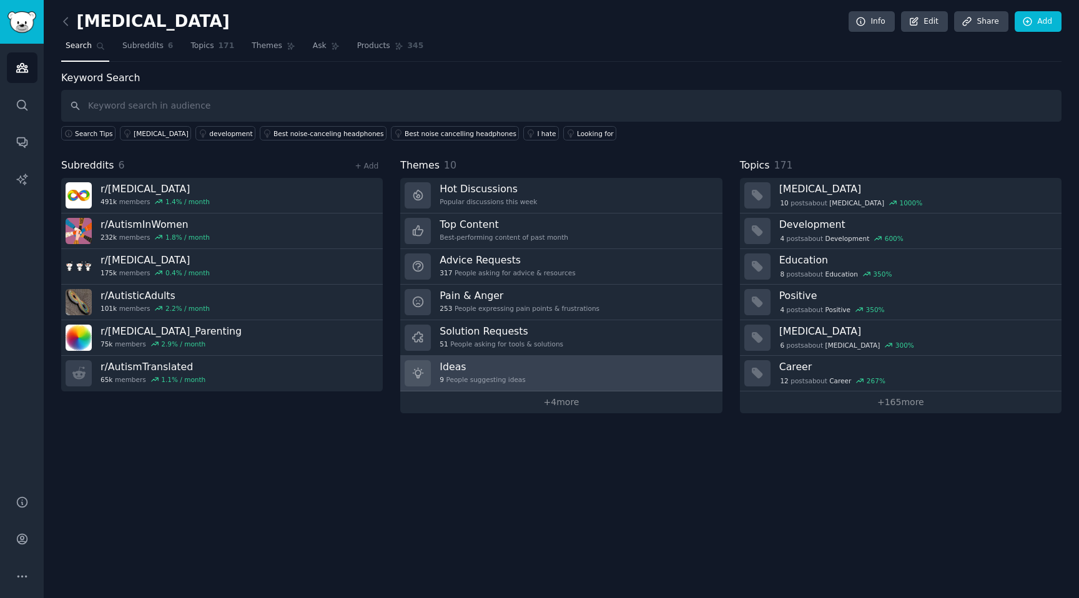
click at [522, 375] on div "9 People suggesting ideas" at bounding box center [483, 379] width 86 height 9
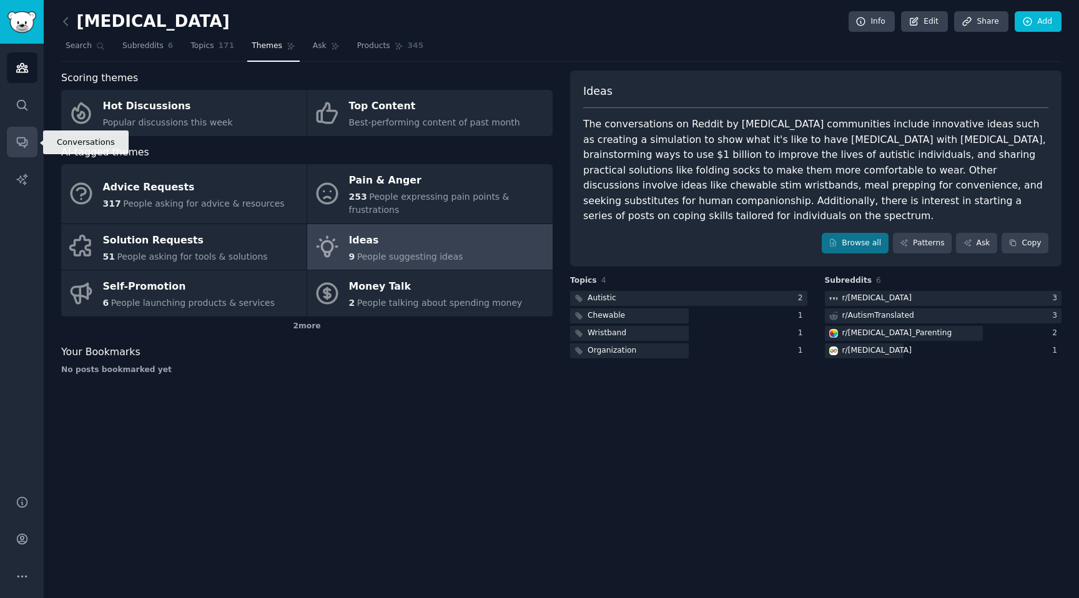
click at [22, 137] on icon "Sidebar" at bounding box center [22, 142] width 13 height 13
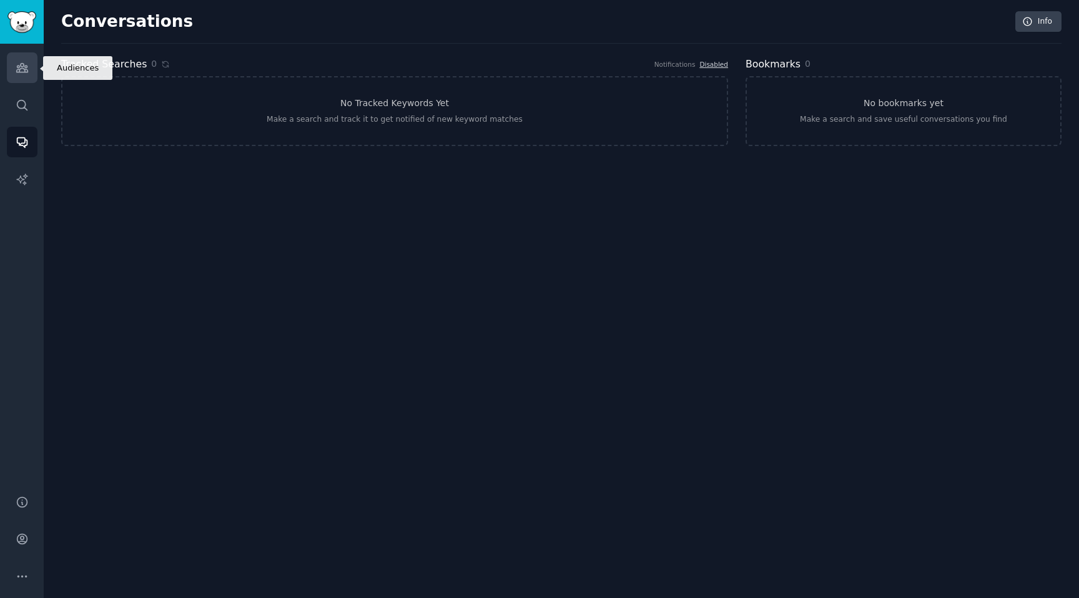
click at [25, 77] on link "Audiences" at bounding box center [22, 67] width 31 height 31
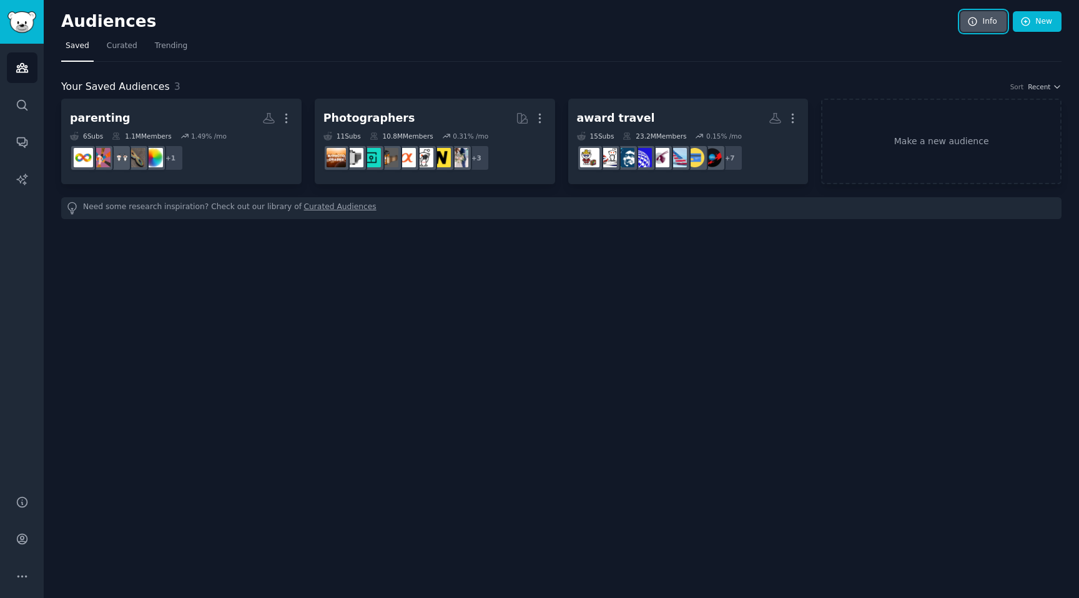
click at [986, 26] on link "Info" at bounding box center [984, 21] width 46 height 21
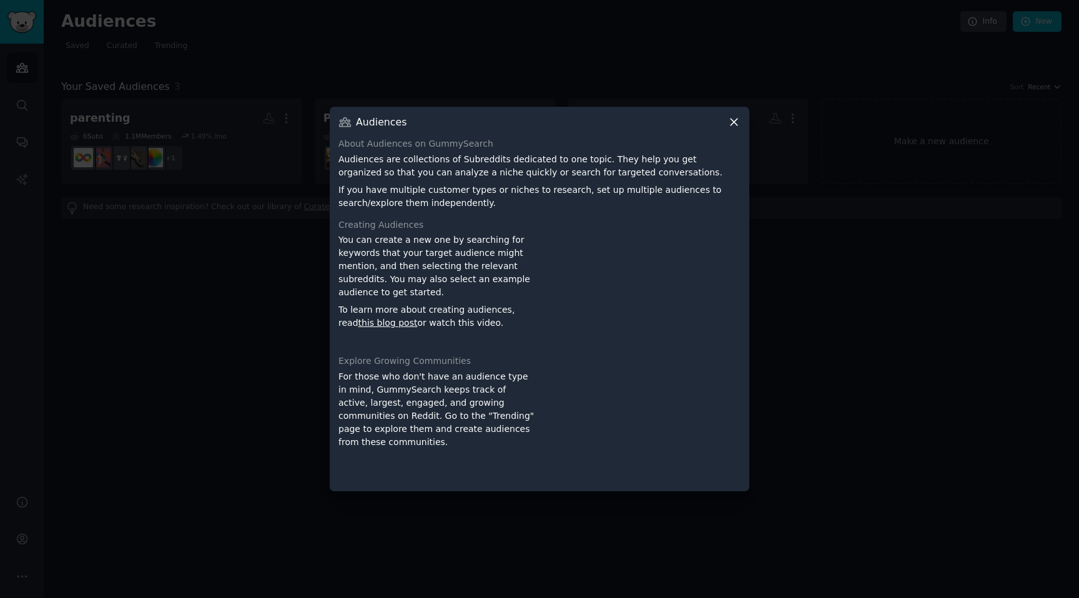
click at [889, 190] on div at bounding box center [539, 299] width 1079 height 598
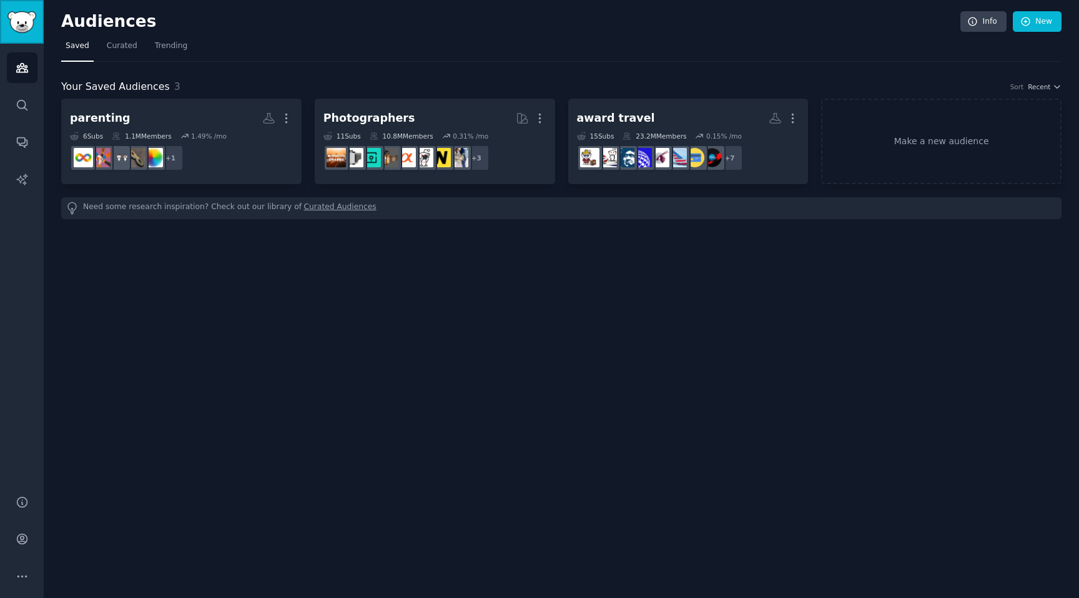
click at [22, 24] on img "Sidebar" at bounding box center [21, 22] width 29 height 22
click at [12, 551] on link "Account" at bounding box center [22, 539] width 31 height 31
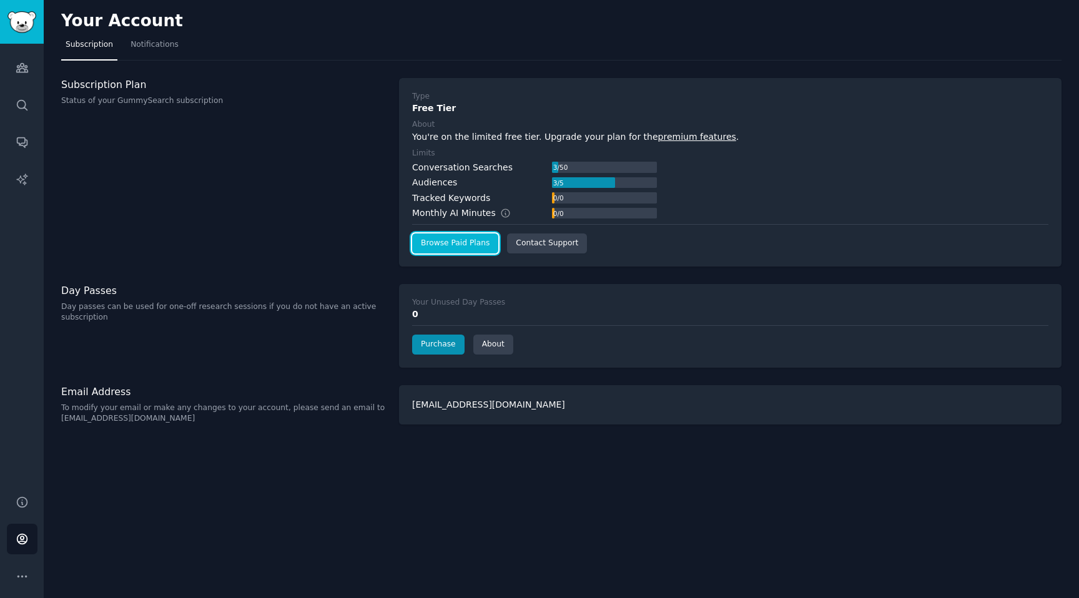
click at [475, 243] on link "Browse Paid Plans" at bounding box center [455, 244] width 86 height 20
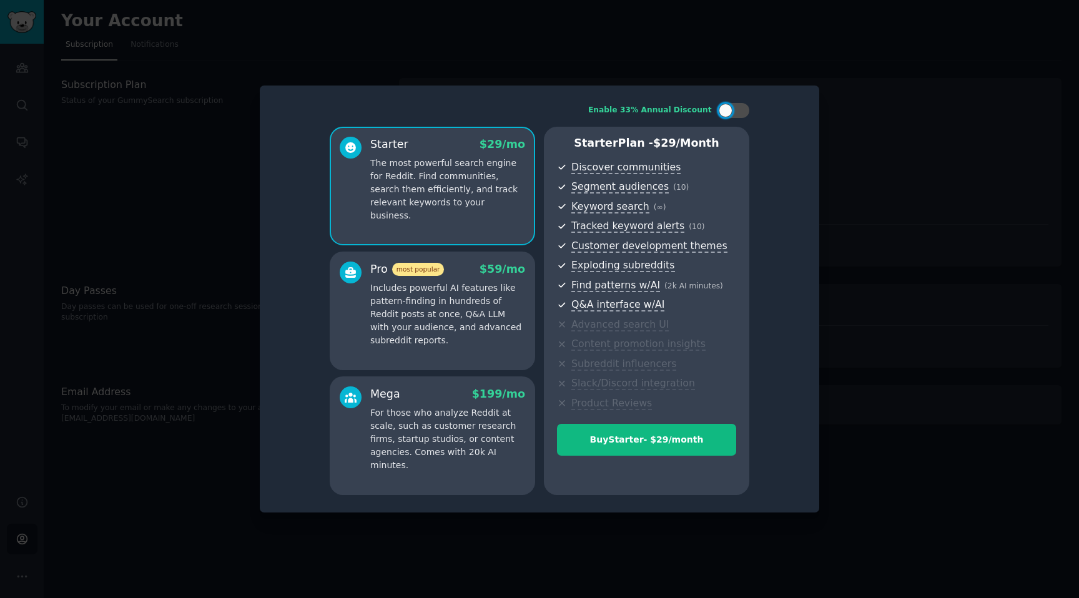
click at [197, 338] on div at bounding box center [539, 299] width 1079 height 598
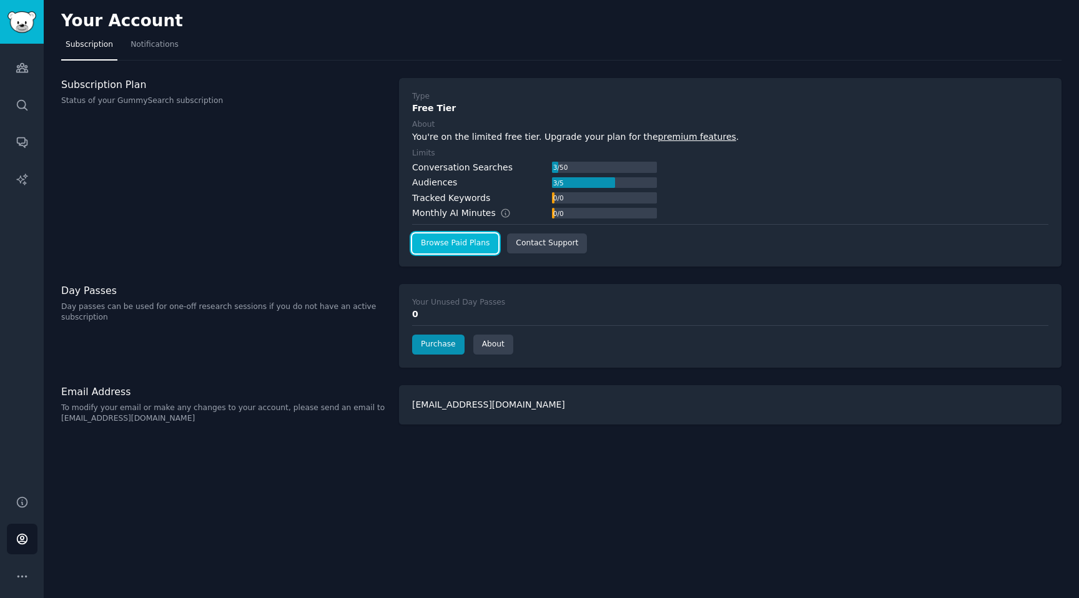
click at [461, 249] on link "Browse Paid Plans" at bounding box center [455, 244] width 86 height 20
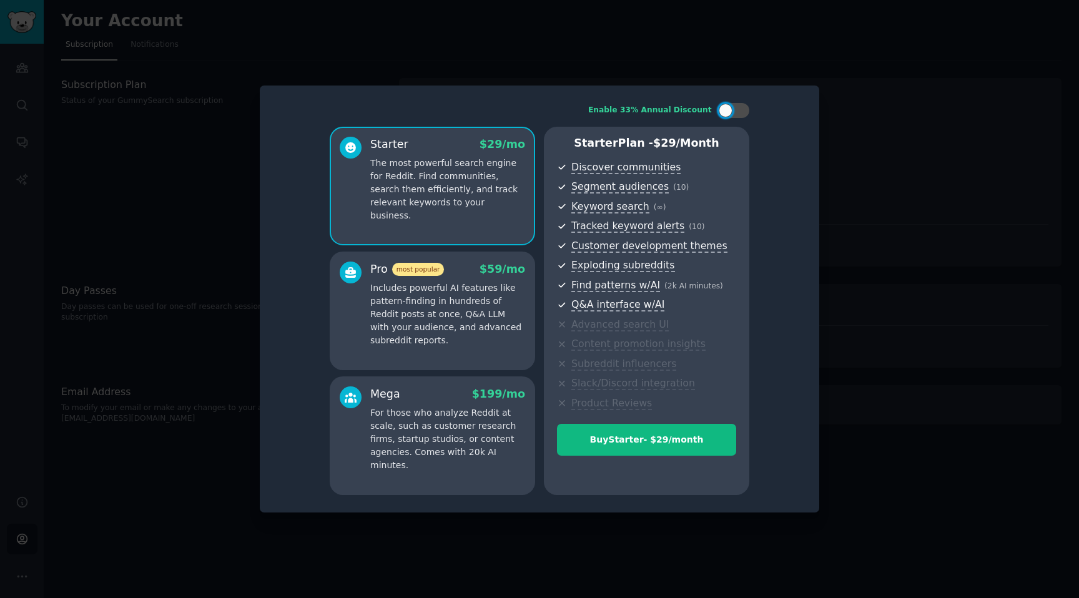
click at [453, 447] on p "For those who analyze Reddit at scale, such as customer research firms, startup…" at bounding box center [447, 440] width 155 height 66
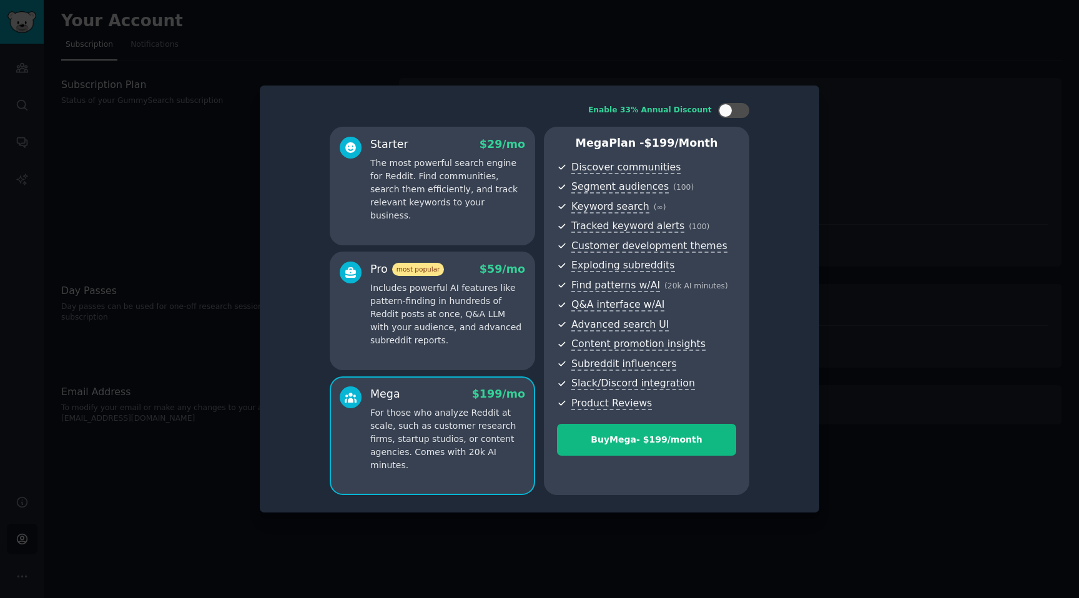
click at [408, 330] on p "Includes powerful AI features like pattern-finding in hundreds of Reddit posts …" at bounding box center [447, 315] width 155 height 66
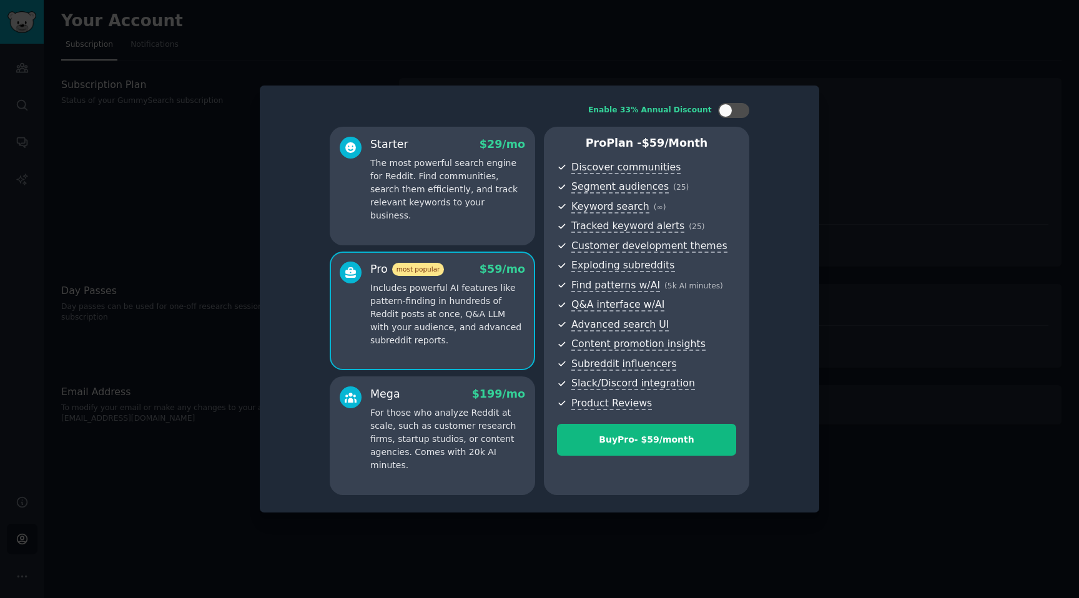
click at [403, 228] on div "Starter $ 29 /mo The most powerful search engine for Reddit. Find communities, …" at bounding box center [432, 186] width 205 height 119
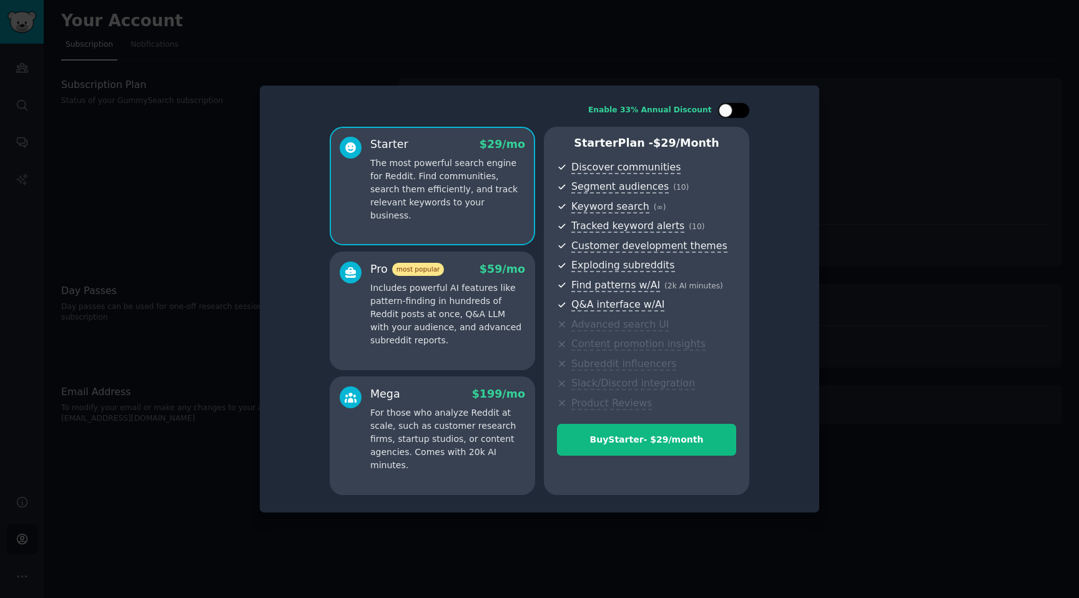
click at [737, 112] on div at bounding box center [740, 110] width 6 height 6
click at [737, 112] on div at bounding box center [742, 111] width 14 height 14
click at [737, 112] on div at bounding box center [740, 110] width 6 height 6
click at [737, 112] on div at bounding box center [742, 111] width 14 height 14
click at [737, 112] on div at bounding box center [740, 110] width 6 height 6
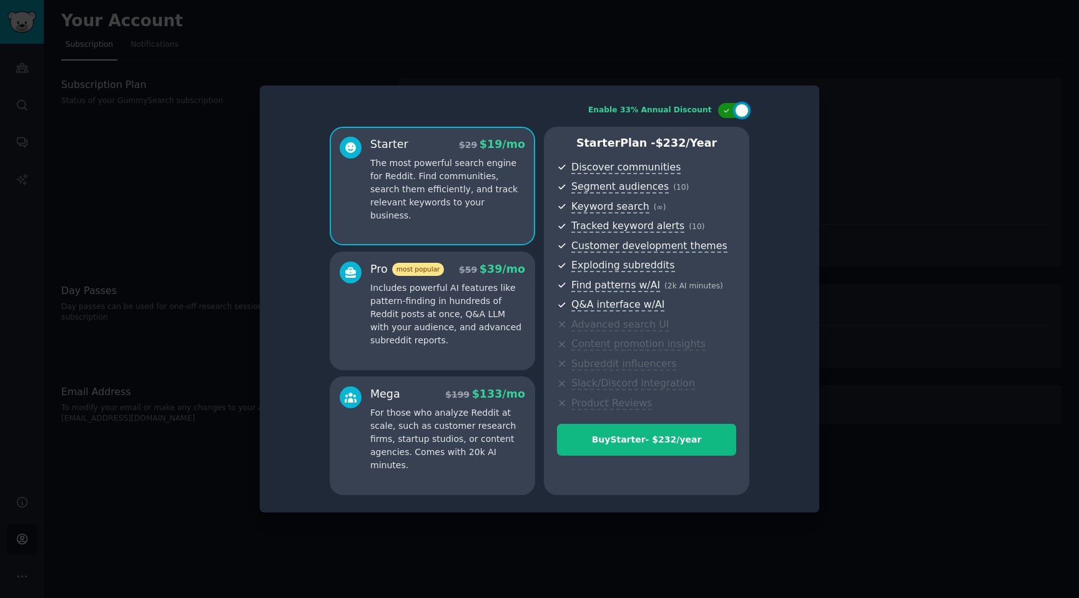
click at [737, 112] on div at bounding box center [742, 111] width 14 height 14
checkbox input "false"
click at [461, 330] on p "Includes powerful AI features like pattern-finding in hundreds of Reddit posts …" at bounding box center [447, 315] width 155 height 66
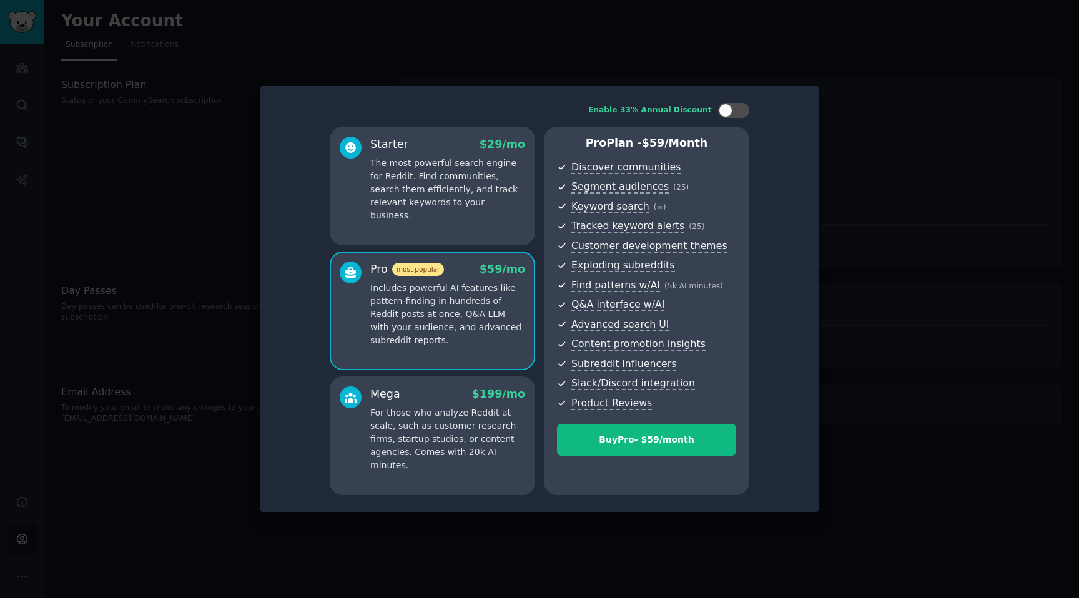
click at [427, 442] on p "For those who analyze Reddit at scale, such as customer research firms, startup…" at bounding box center [447, 440] width 155 height 66
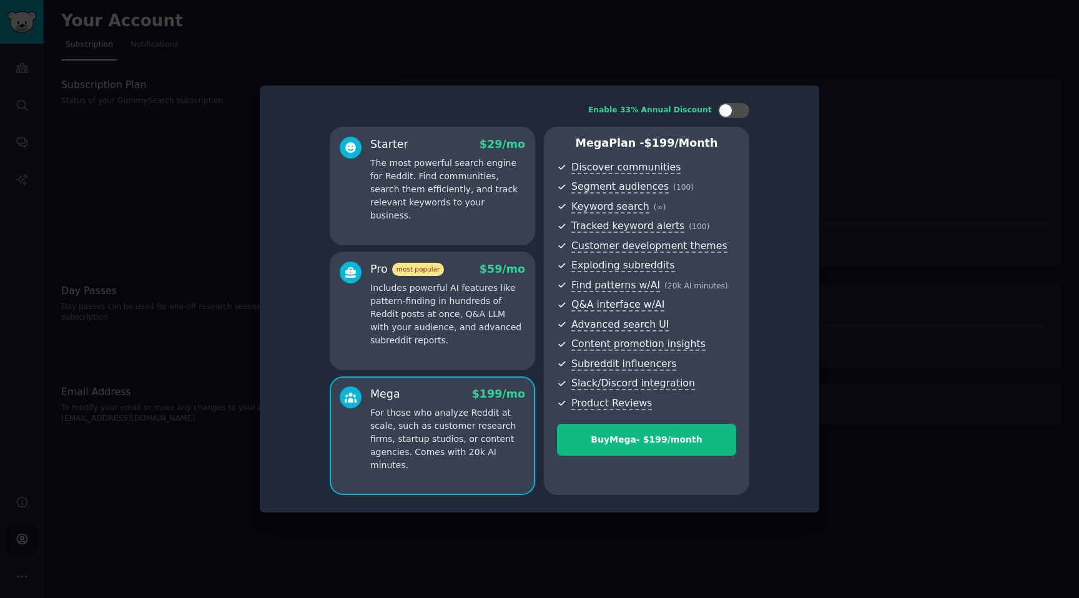
click at [433, 322] on p "Includes powerful AI features like pattern-finding in hundreds of Reddit posts …" at bounding box center [447, 315] width 155 height 66
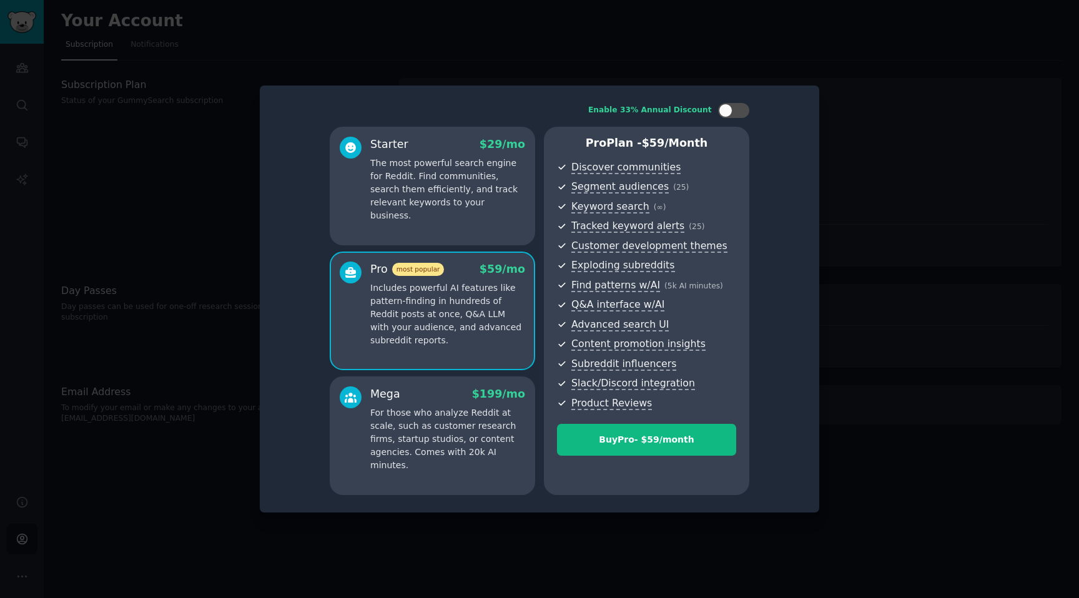
click at [180, 210] on div at bounding box center [539, 299] width 1079 height 598
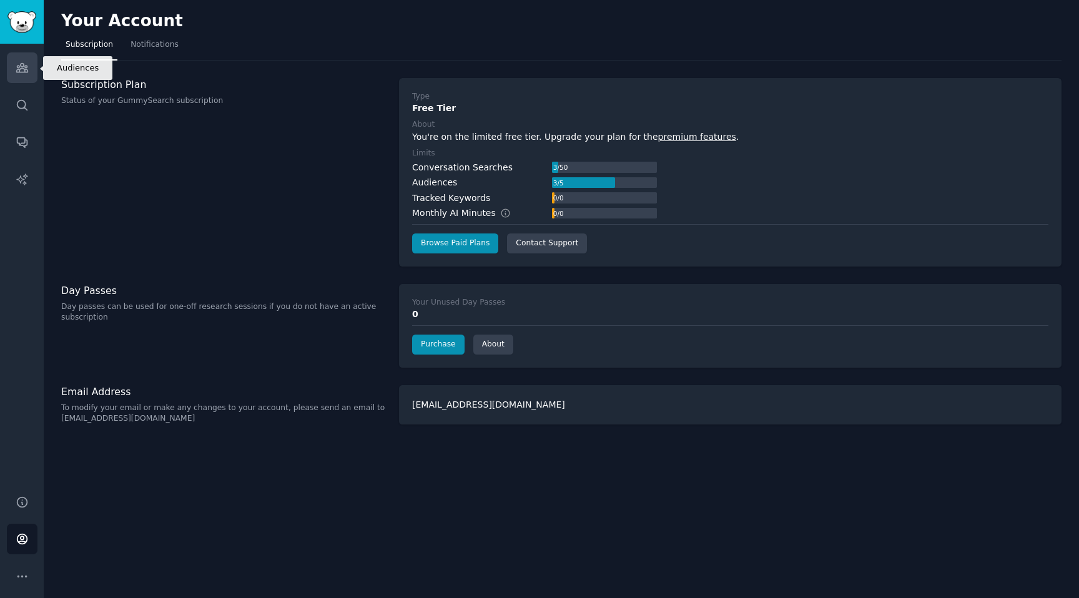
click at [19, 76] on link "Audiences" at bounding box center [22, 67] width 31 height 31
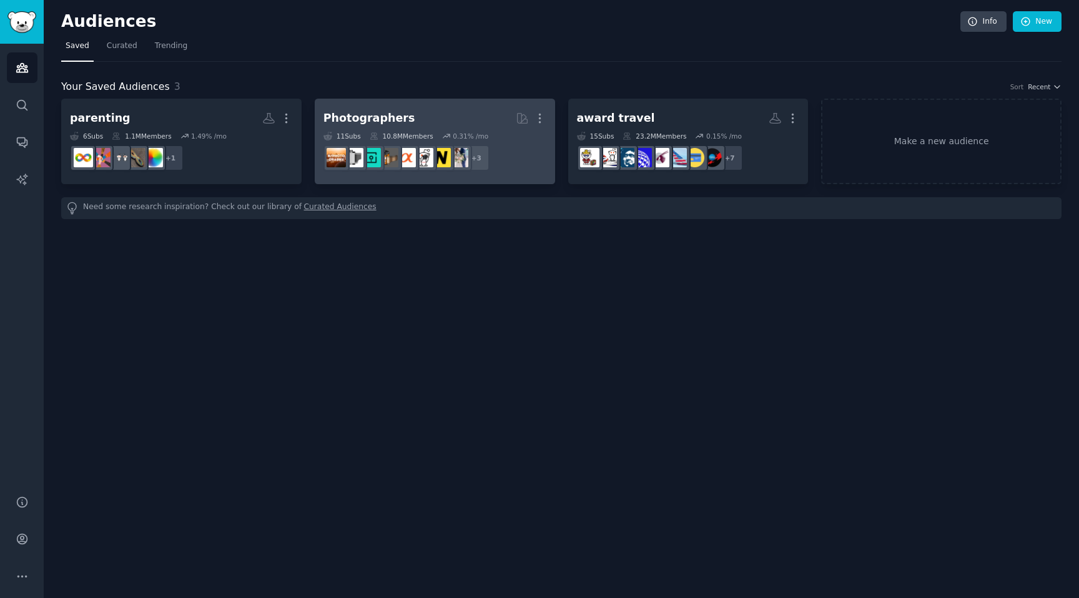
click at [373, 119] on div "Photographers" at bounding box center [370, 119] width 92 height 16
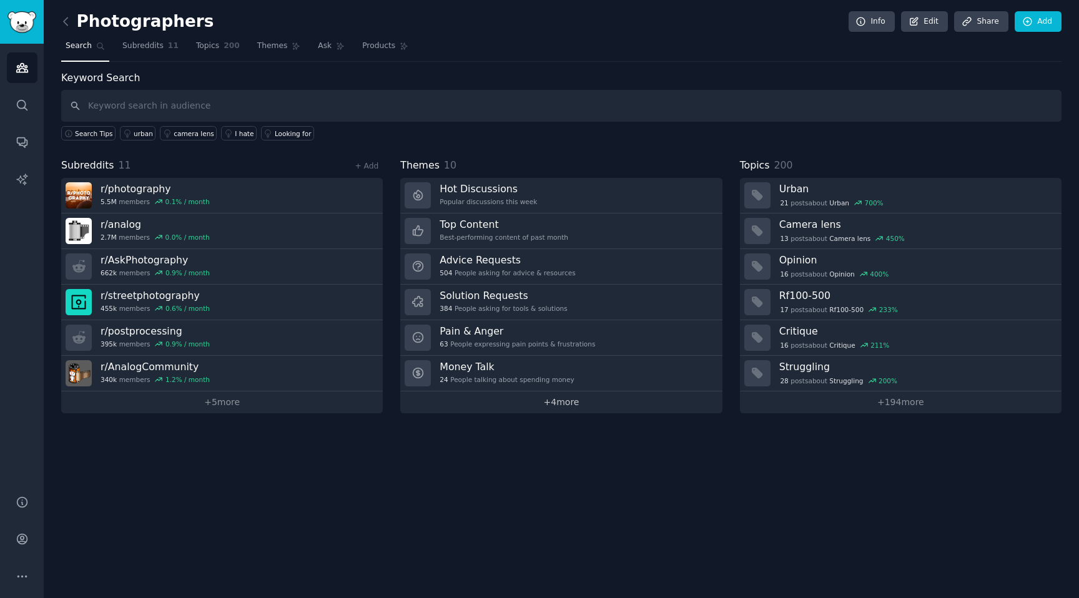
click at [549, 407] on link "+ 4 more" at bounding box center [561, 403] width 322 height 22
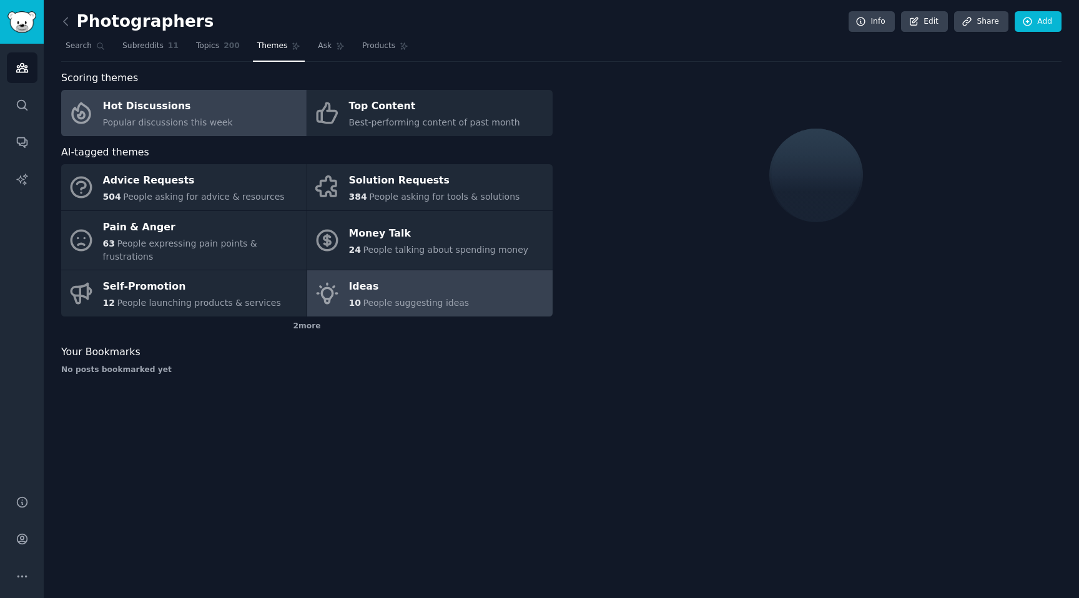
click at [448, 277] on div "Ideas" at bounding box center [409, 287] width 121 height 20
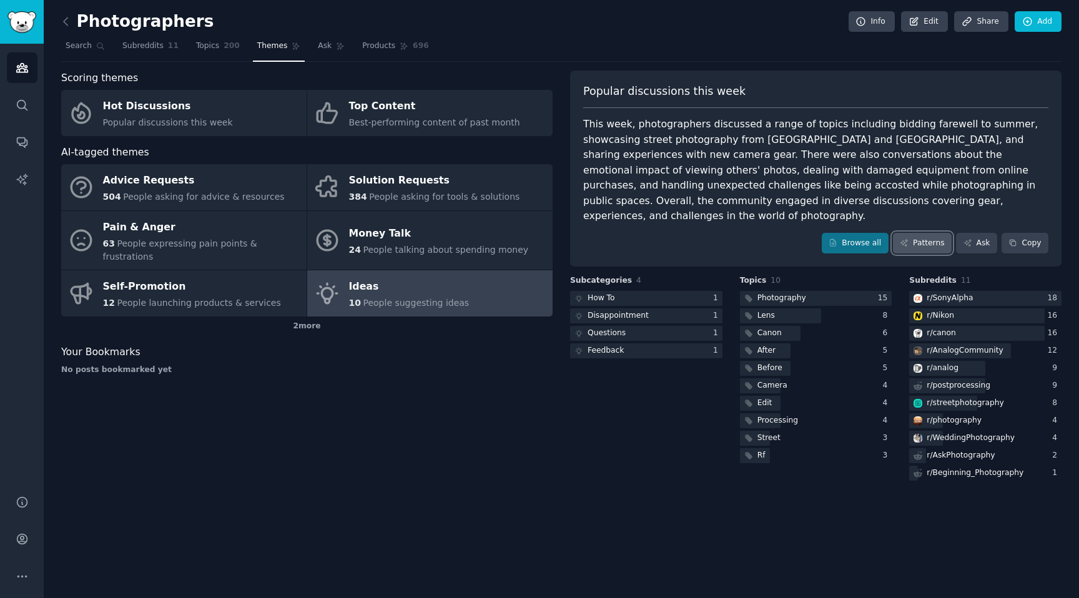
click at [924, 233] on link "Patterns" at bounding box center [922, 243] width 59 height 21
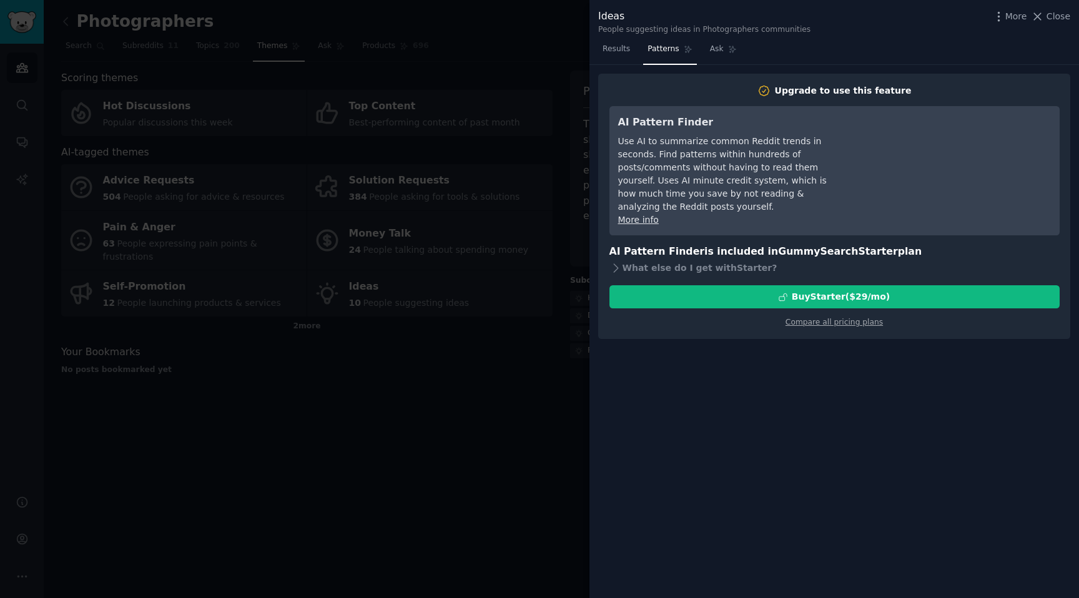
click at [377, 544] on div at bounding box center [539, 299] width 1079 height 598
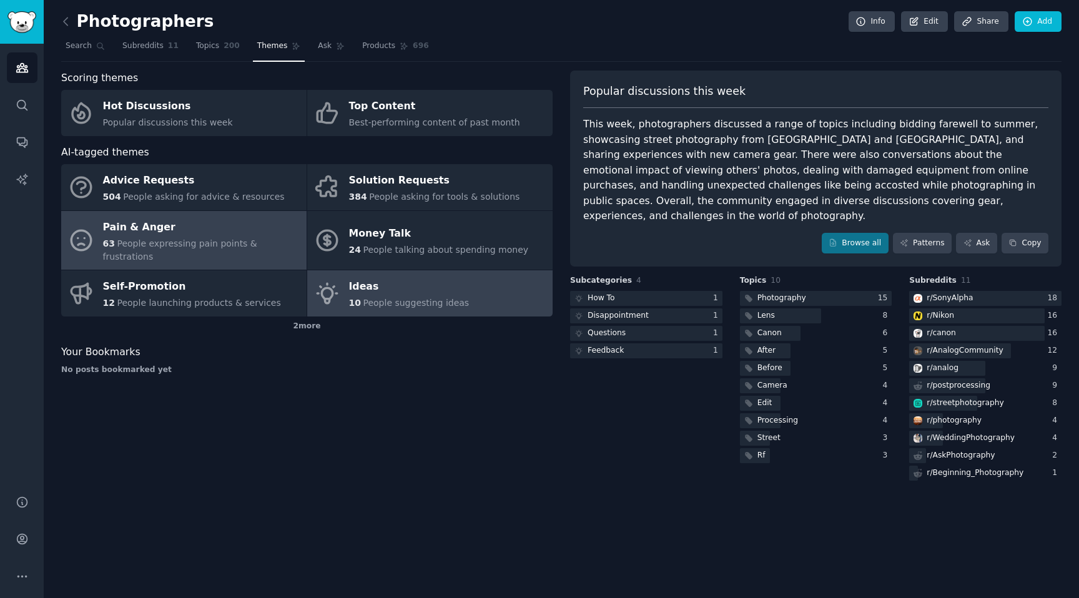
click at [257, 241] on span "People expressing pain points & frustrations" at bounding box center [180, 250] width 154 height 23
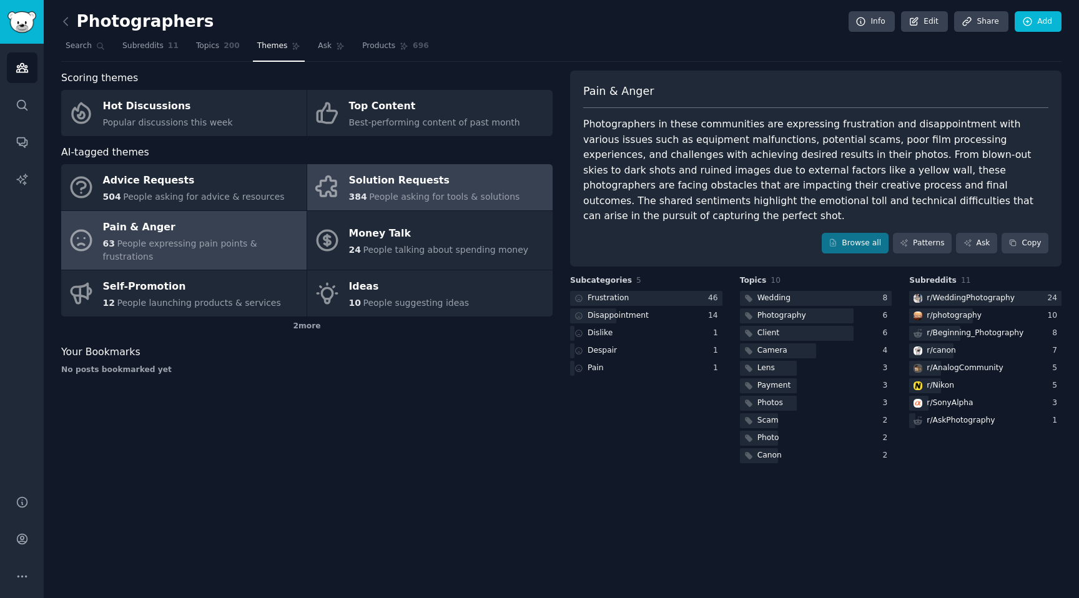
click at [496, 199] on span "People asking for tools & solutions" at bounding box center [444, 197] width 151 height 10
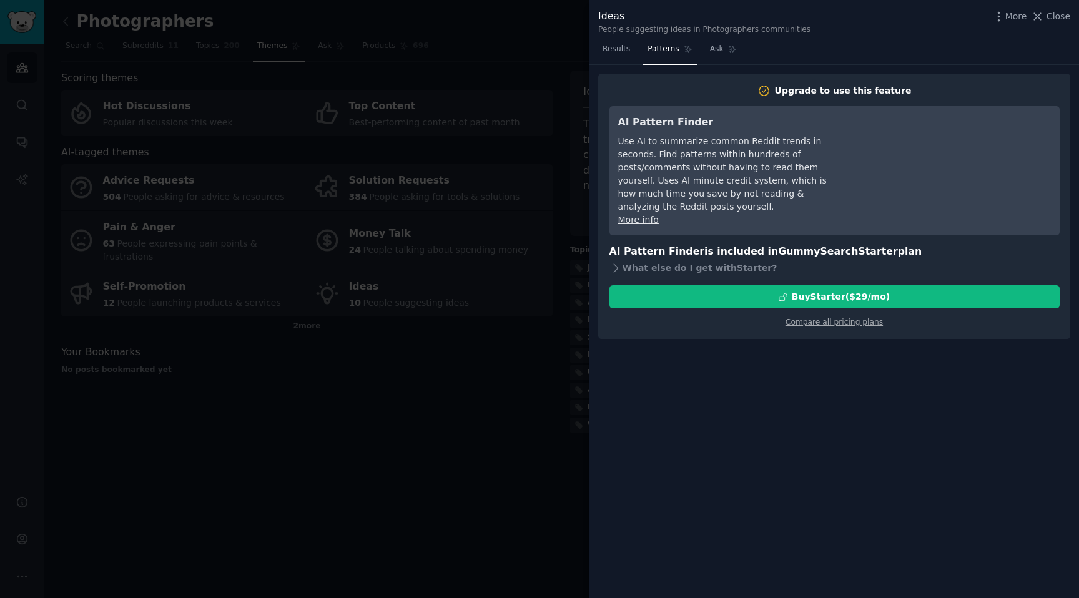
click at [407, 394] on div at bounding box center [539, 299] width 1079 height 598
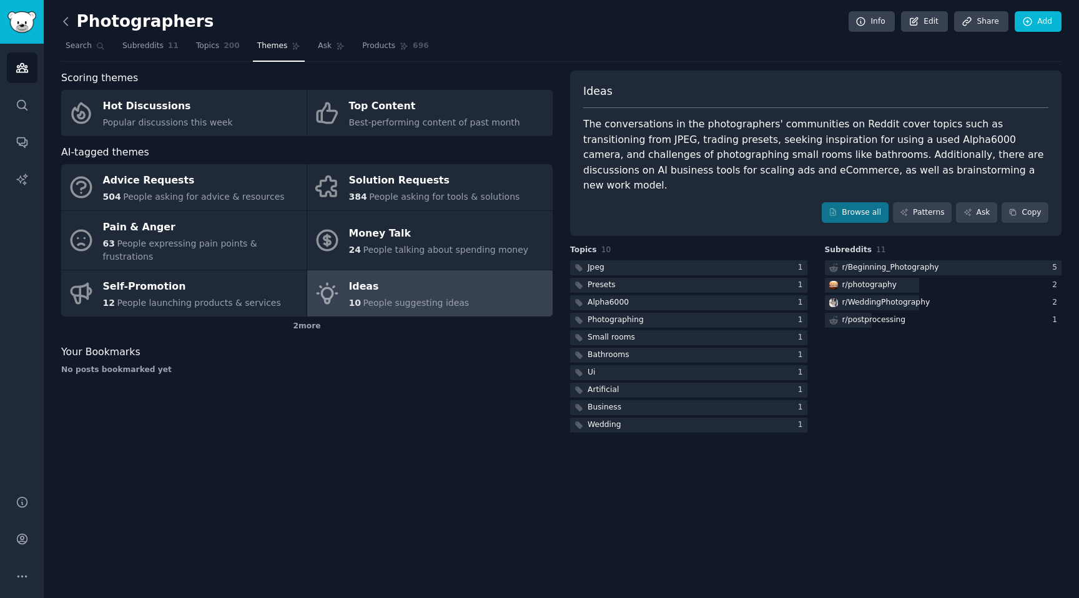
click at [69, 23] on icon at bounding box center [65, 21] width 13 height 13
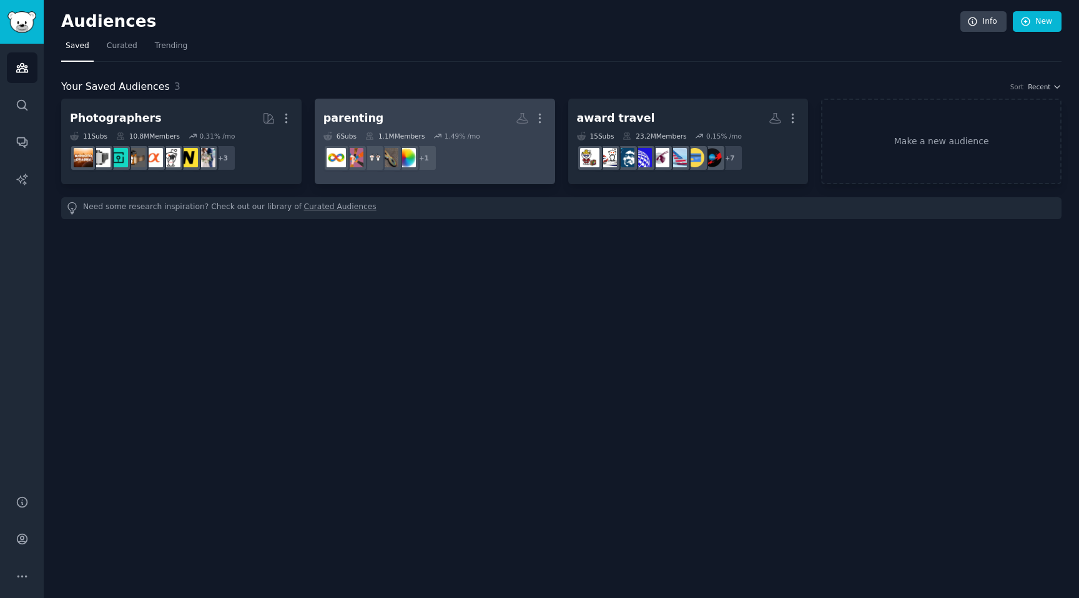
click at [411, 132] on div "1.1M Members" at bounding box center [394, 136] width 59 height 9
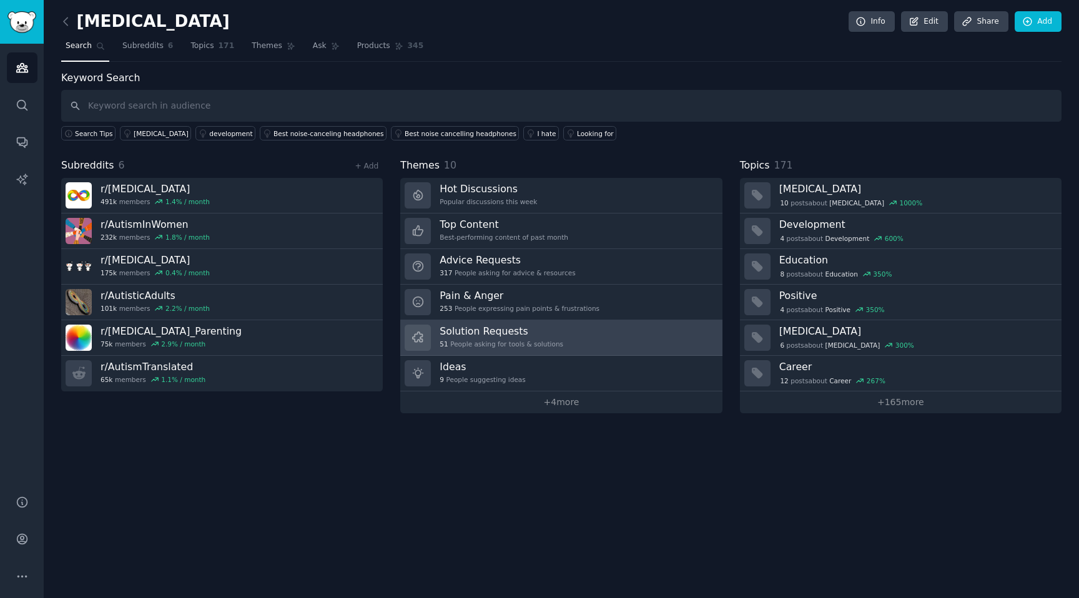
click at [533, 332] on h3 "Solution Requests" at bounding box center [502, 331] width 124 height 13
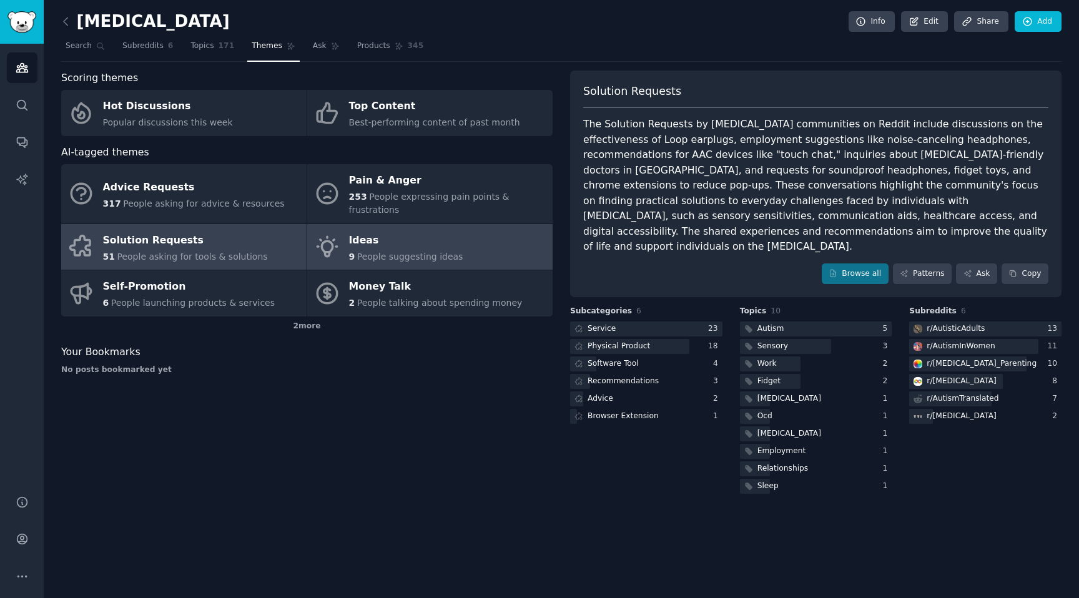
click at [485, 230] on link "Ideas 9 People suggesting ideas" at bounding box center [429, 247] width 245 height 46
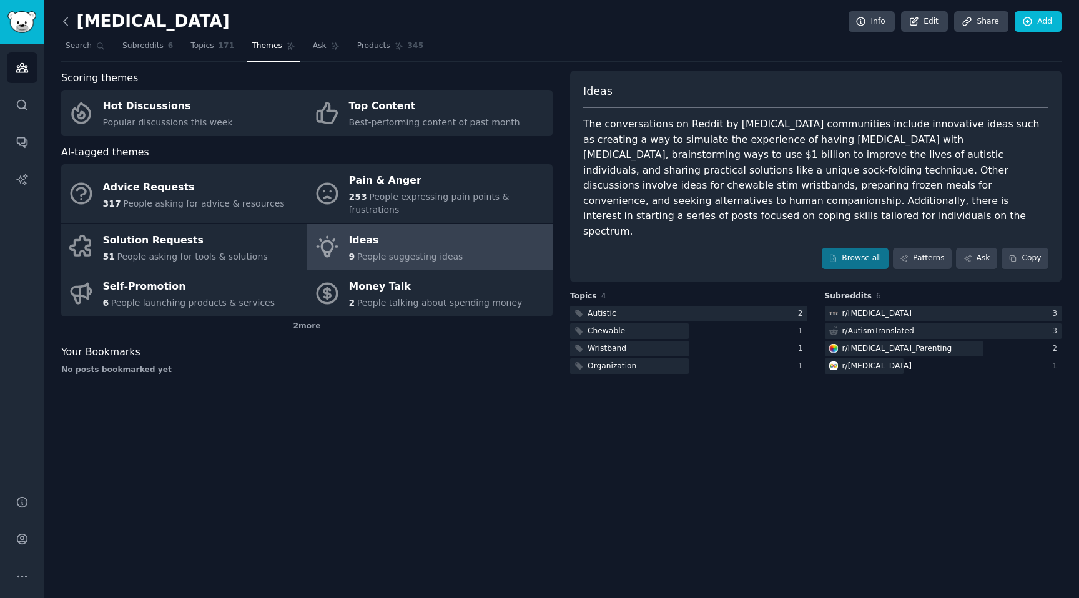
click at [70, 19] on icon at bounding box center [65, 21] width 13 height 13
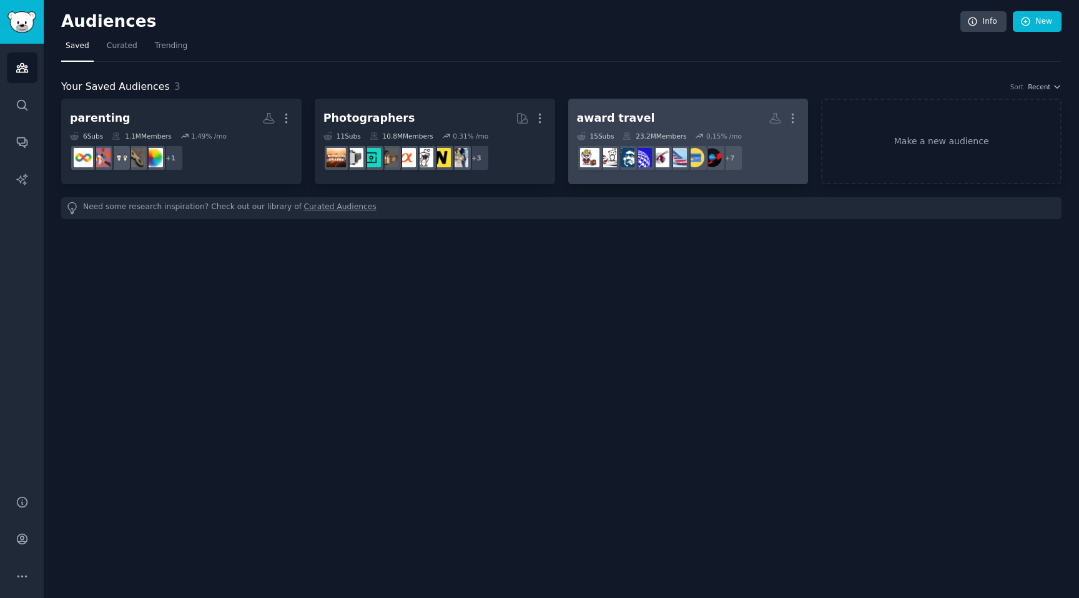
click at [661, 107] on h2 "award travel More" at bounding box center [688, 118] width 223 height 22
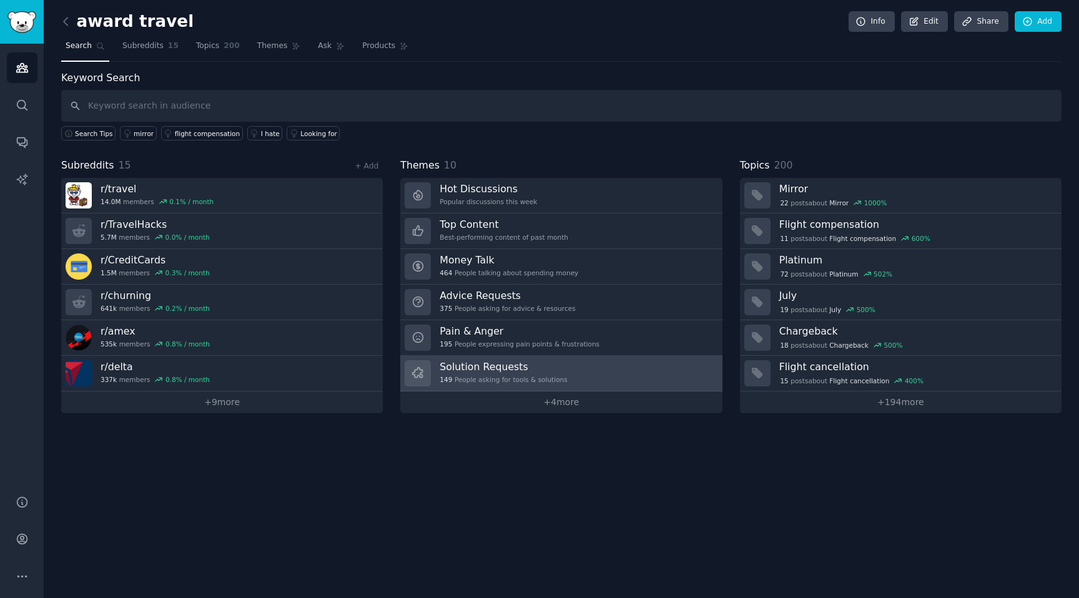
click at [546, 375] on div "149 People asking for tools & solutions" at bounding box center [503, 379] width 127 height 9
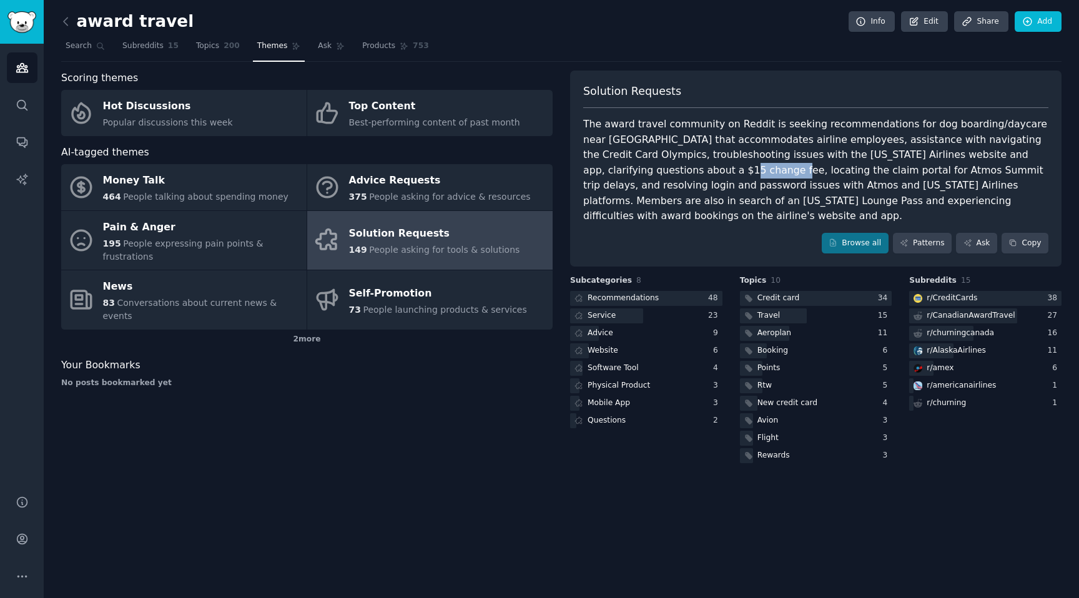
drag, startPoint x: 604, startPoint y: 174, endPoint x: 651, endPoint y: 174, distance: 46.8
click at [651, 174] on div "The award travel community on Reddit is seeking recommendations for dog boardin…" at bounding box center [815, 170] width 465 height 107
click at [653, 174] on div "The award travel community on Reddit is seeking recommendations for dog boardin…" at bounding box center [815, 170] width 465 height 107
click at [669, 551] on div "award travel Info Edit Share Add Search Subreddits 15 Topics 200 Themes Ask Pro…" at bounding box center [562, 299] width 1036 height 598
click at [951, 185] on div "The award travel community on Reddit is seeking recommendations for dog boardin…" at bounding box center [815, 170] width 465 height 107
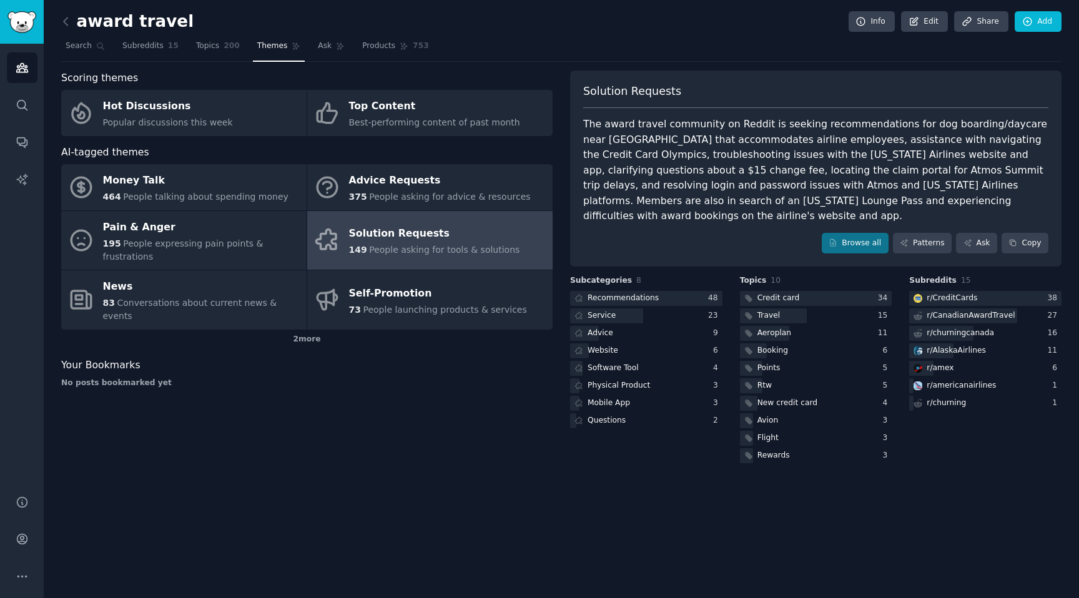
click at [951, 185] on div "The award travel community on Reddit is seeking recommendations for dog boardin…" at bounding box center [815, 170] width 465 height 107
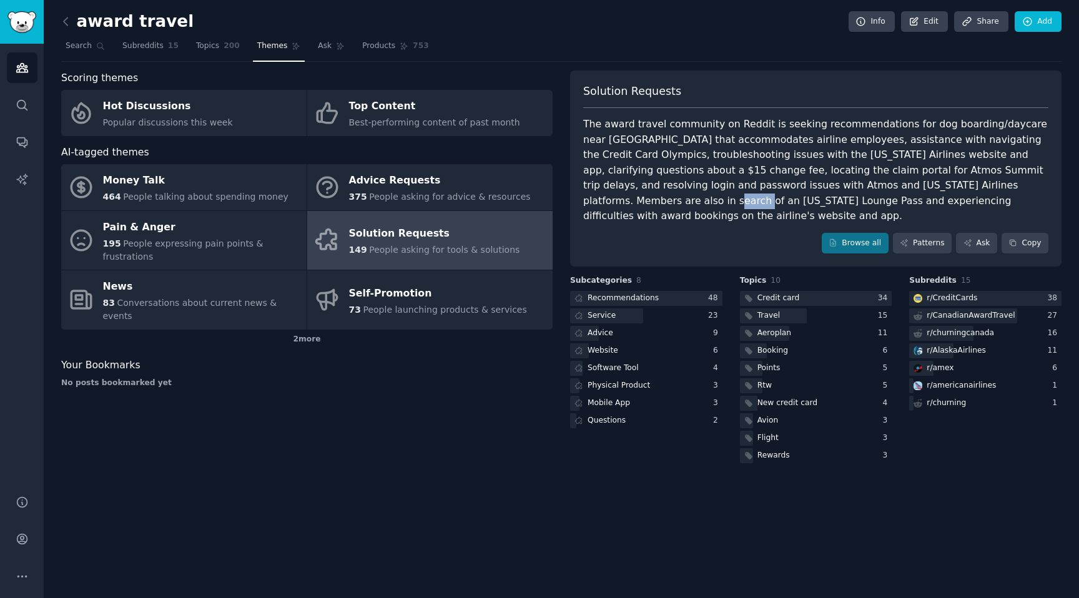
click at [951, 185] on div "The award travel community on Reddit is seeking recommendations for dog boardin…" at bounding box center [815, 170] width 465 height 107
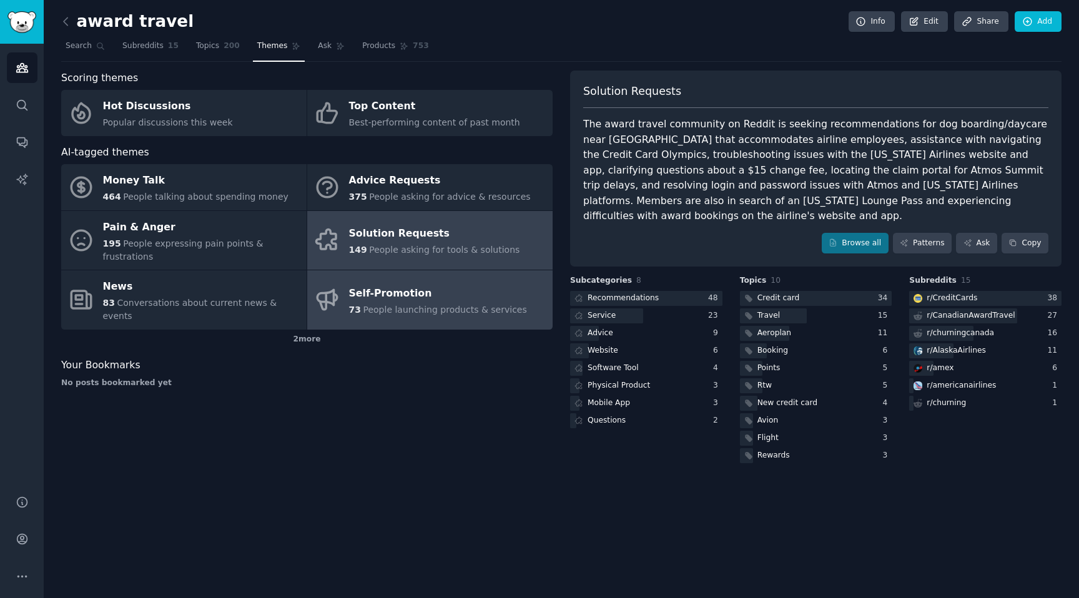
click at [374, 284] on div "Self-Promotion" at bounding box center [438, 294] width 178 height 20
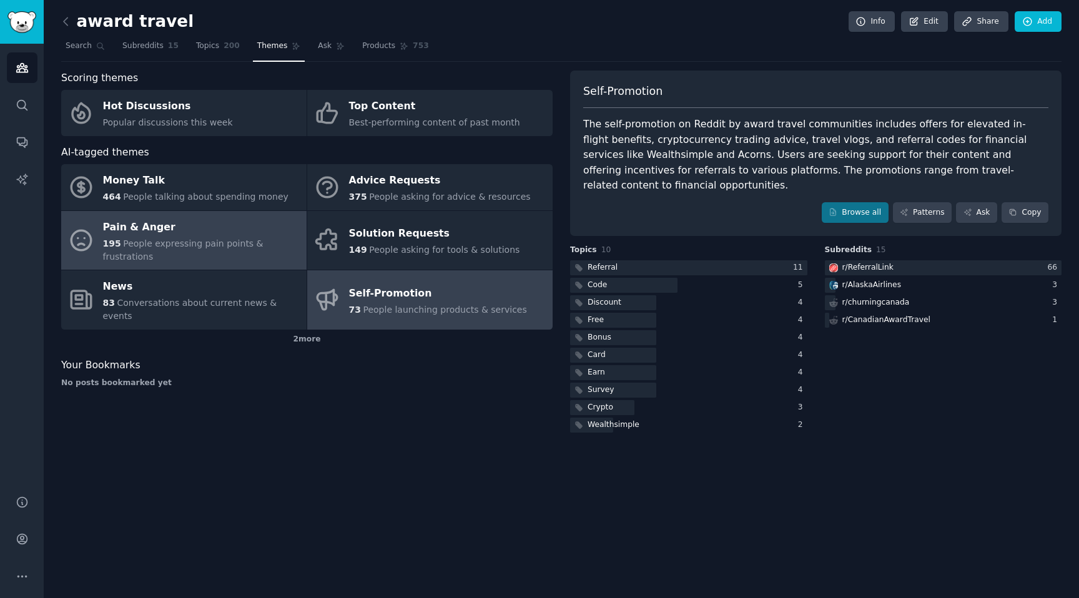
click at [225, 247] on span "People expressing pain points & frustrations" at bounding box center [183, 250] width 161 height 23
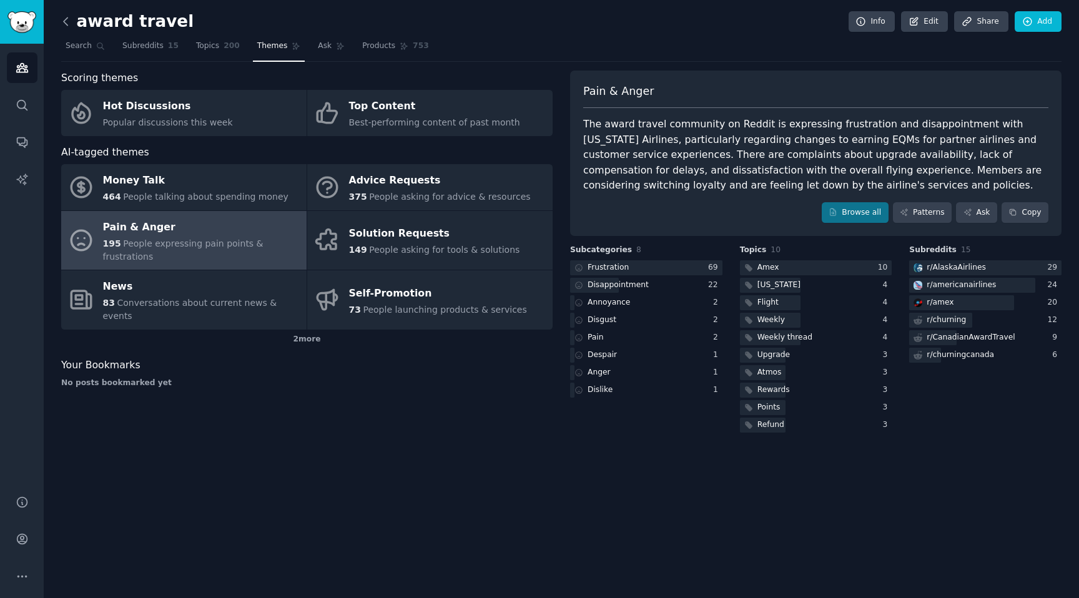
click at [64, 24] on icon at bounding box center [65, 21] width 13 height 13
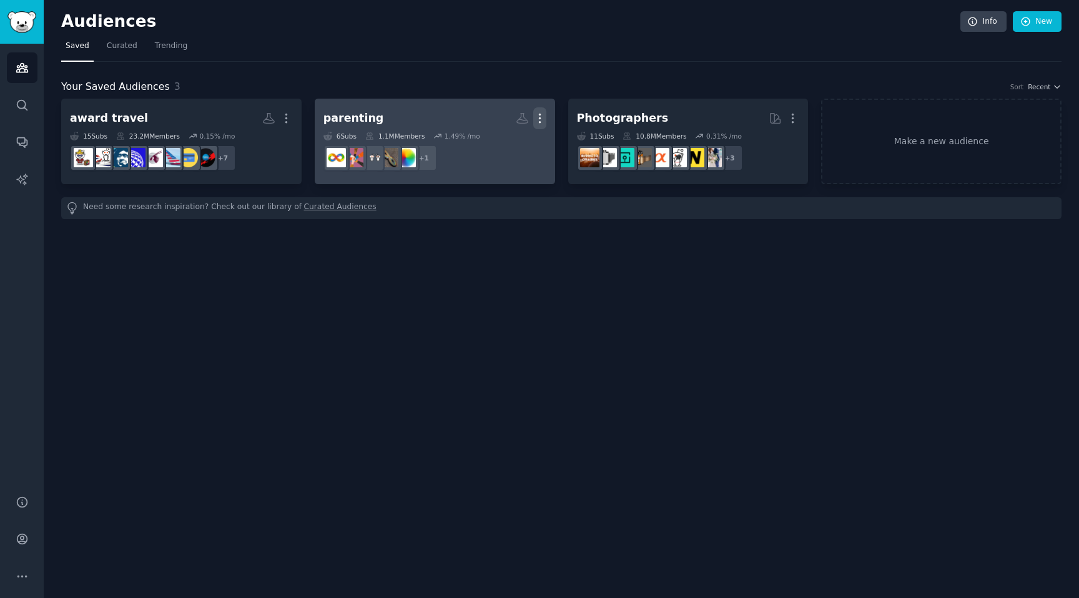
click at [543, 119] on icon "button" at bounding box center [539, 118] width 13 height 13
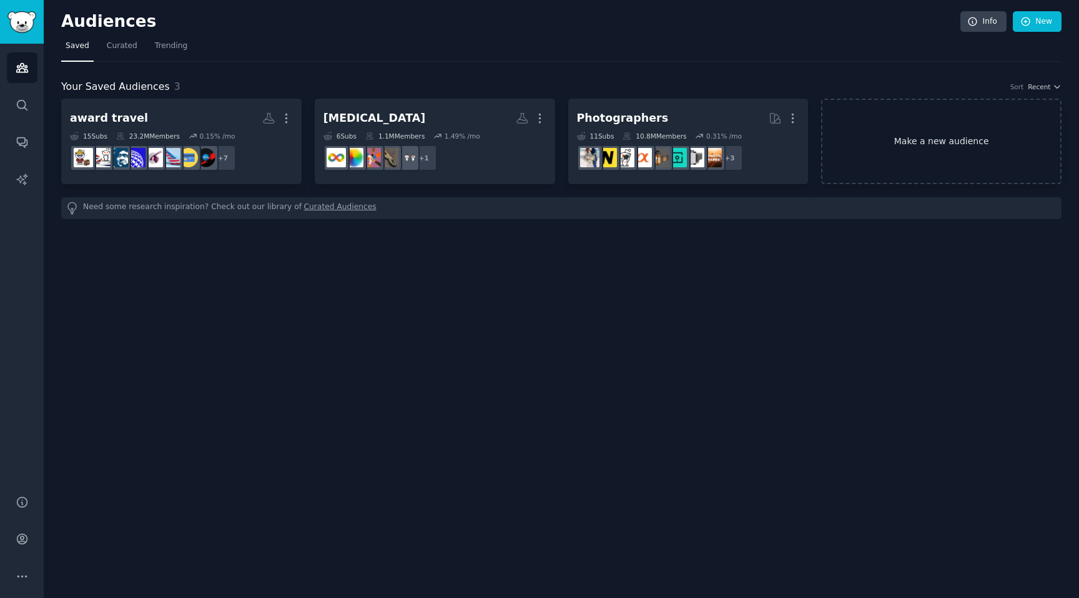
click at [889, 160] on link "Make a new audience" at bounding box center [941, 142] width 240 height 86
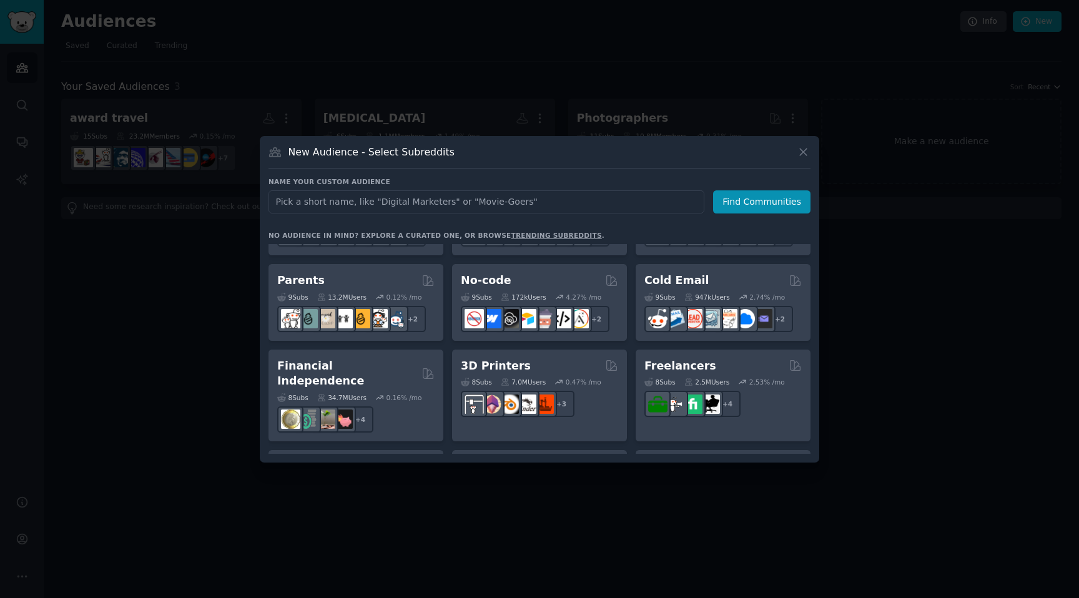
scroll to position [602, 0]
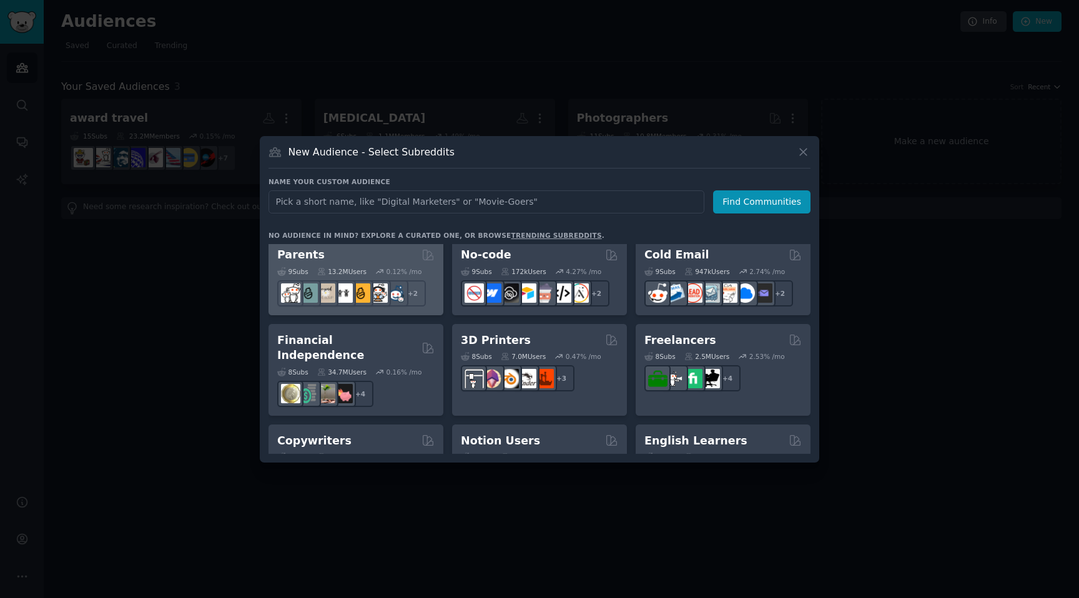
click at [346, 257] on div "Parents" at bounding box center [355, 255] width 157 height 16
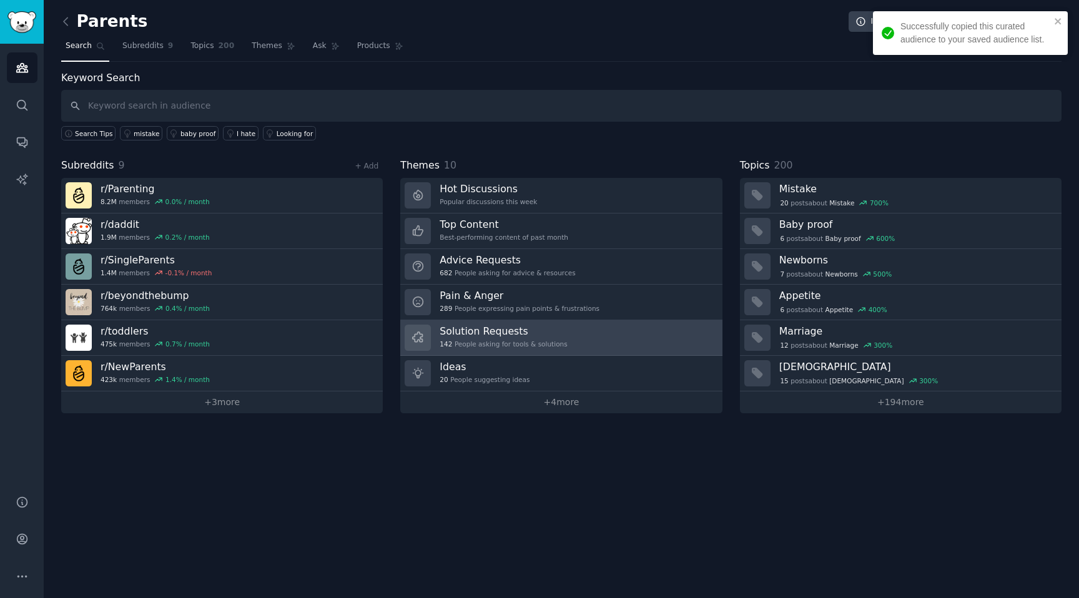
click at [529, 349] on div "Solution Requests 142 People asking for tools & solutions" at bounding box center [503, 338] width 127 height 26
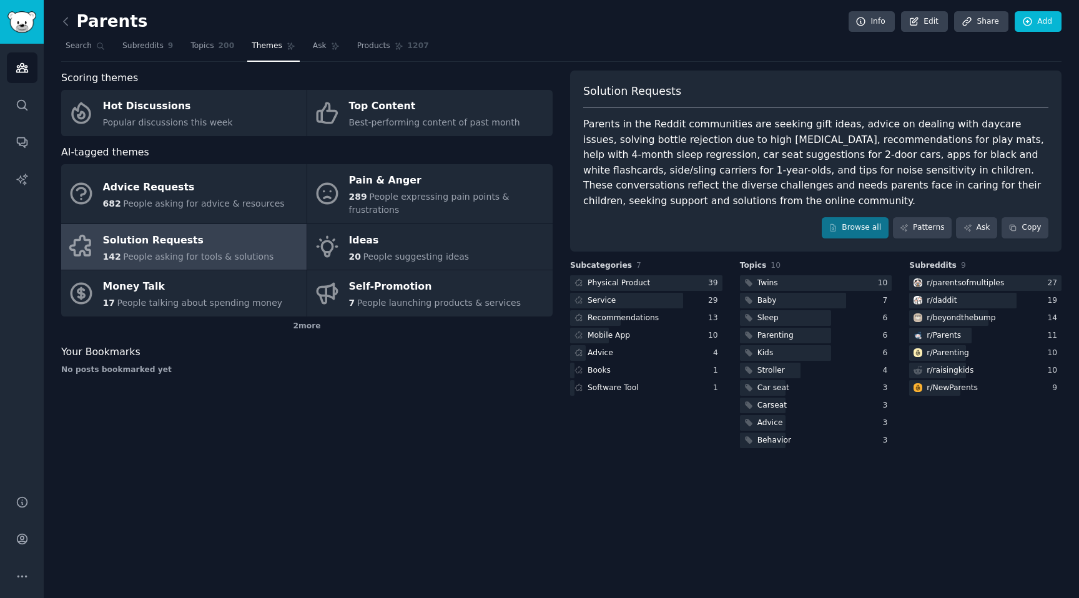
click at [718, 142] on div "Parents in the Reddit communities are seeking gift ideas, advice on dealing wit…" at bounding box center [815, 163] width 465 height 92
click at [710, 146] on div at bounding box center [710, 146] width 0 height 0
click at [799, 146] on div "Parents in the Reddit communities are seeking gift ideas, advice on dealing wit…" at bounding box center [815, 163] width 465 height 92
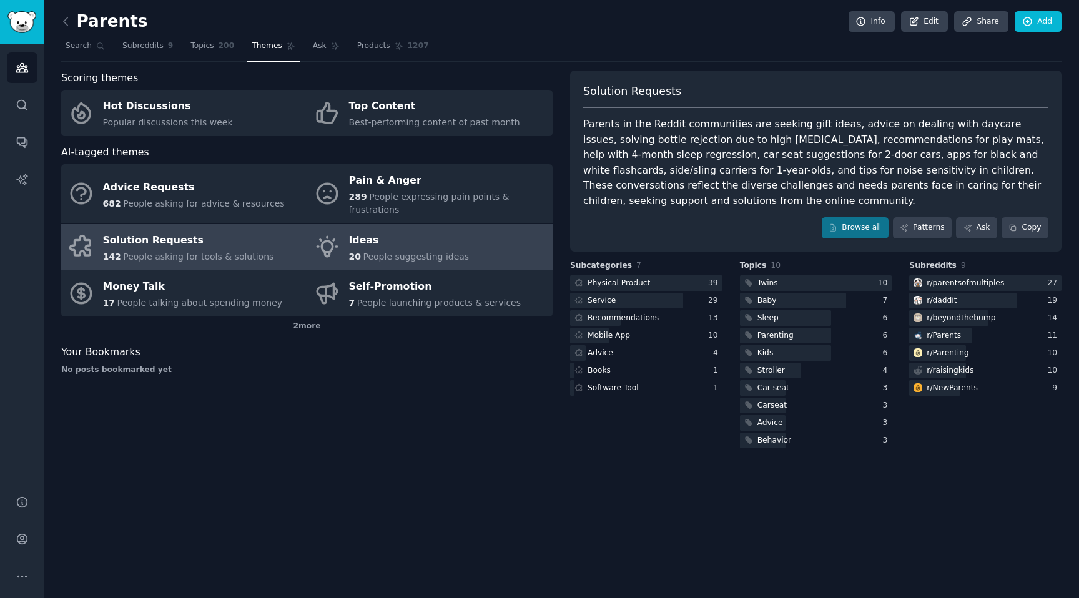
click at [496, 242] on link "Ideas 20 People suggesting ideas" at bounding box center [429, 247] width 245 height 46
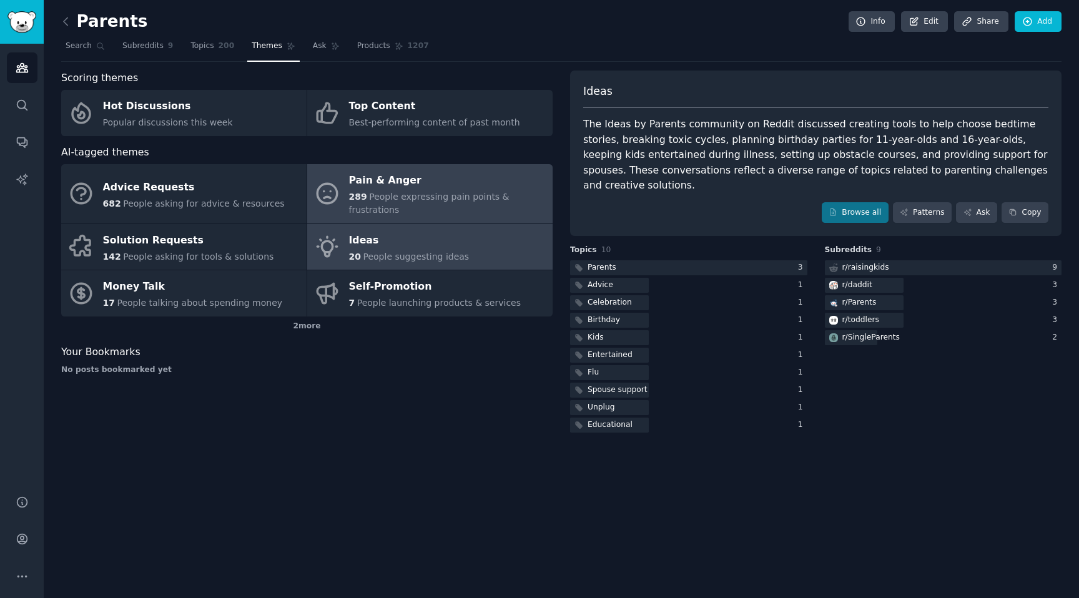
click at [503, 186] on div "Pain & Anger" at bounding box center [447, 181] width 197 height 20
